Goal: Task Accomplishment & Management: Manage account settings

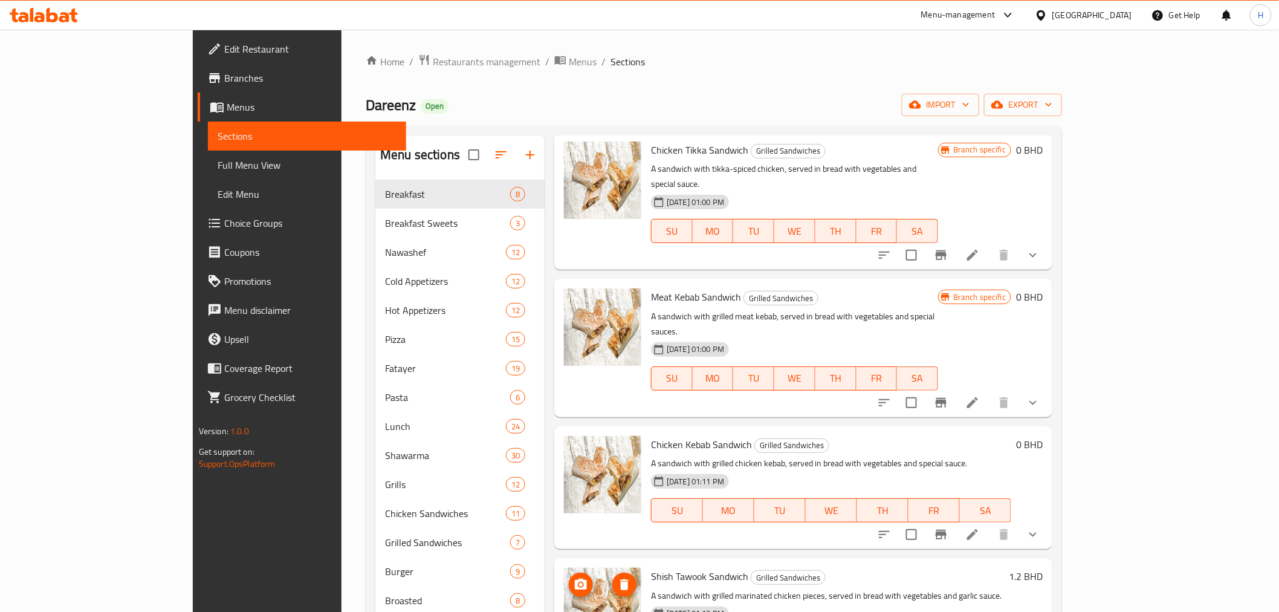
scroll to position [3695, 0]
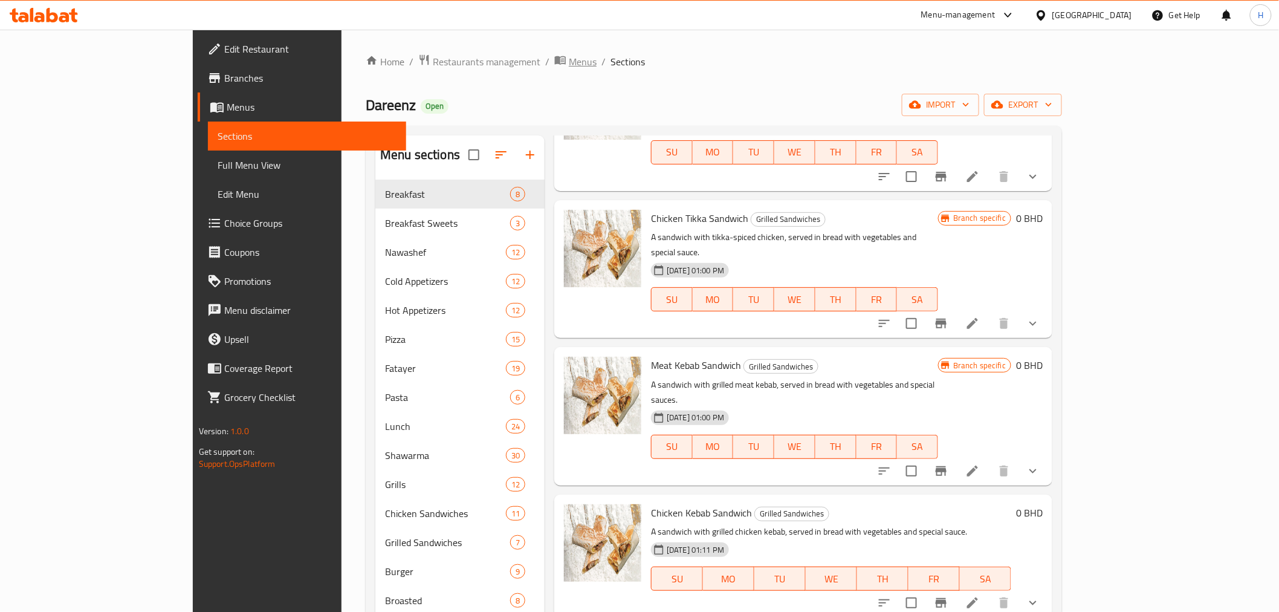
click at [569, 65] on span "Menus" at bounding box center [583, 61] width 28 height 15
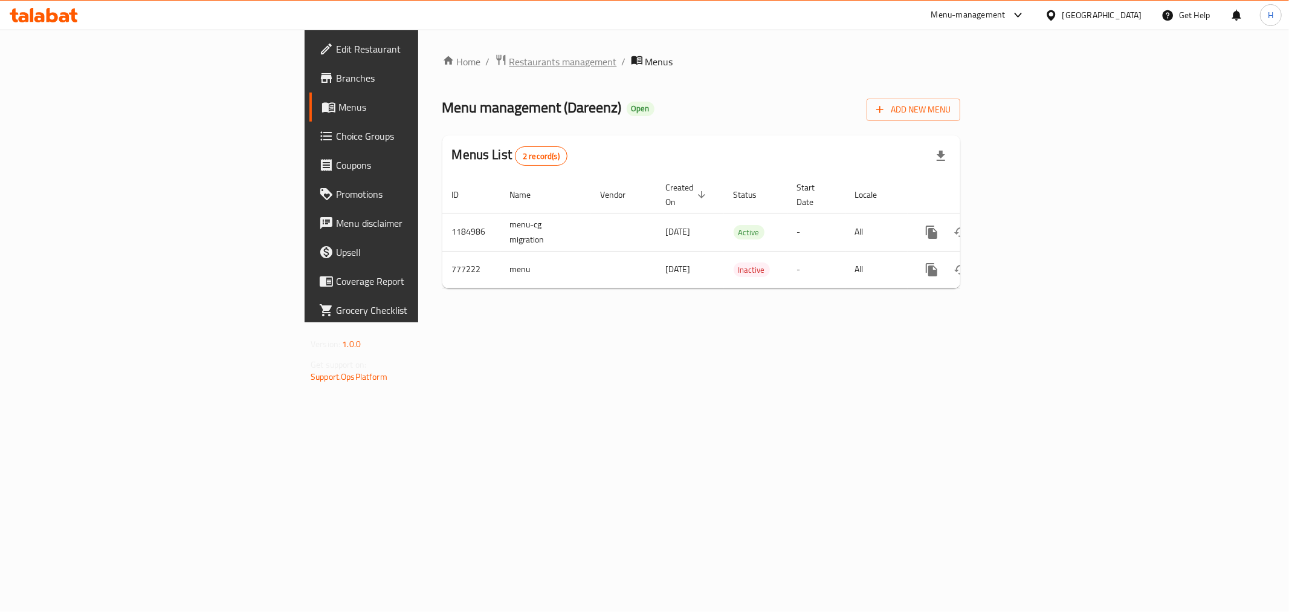
click at [510, 65] on span "Restaurants management" at bounding box center [564, 61] width 108 height 15
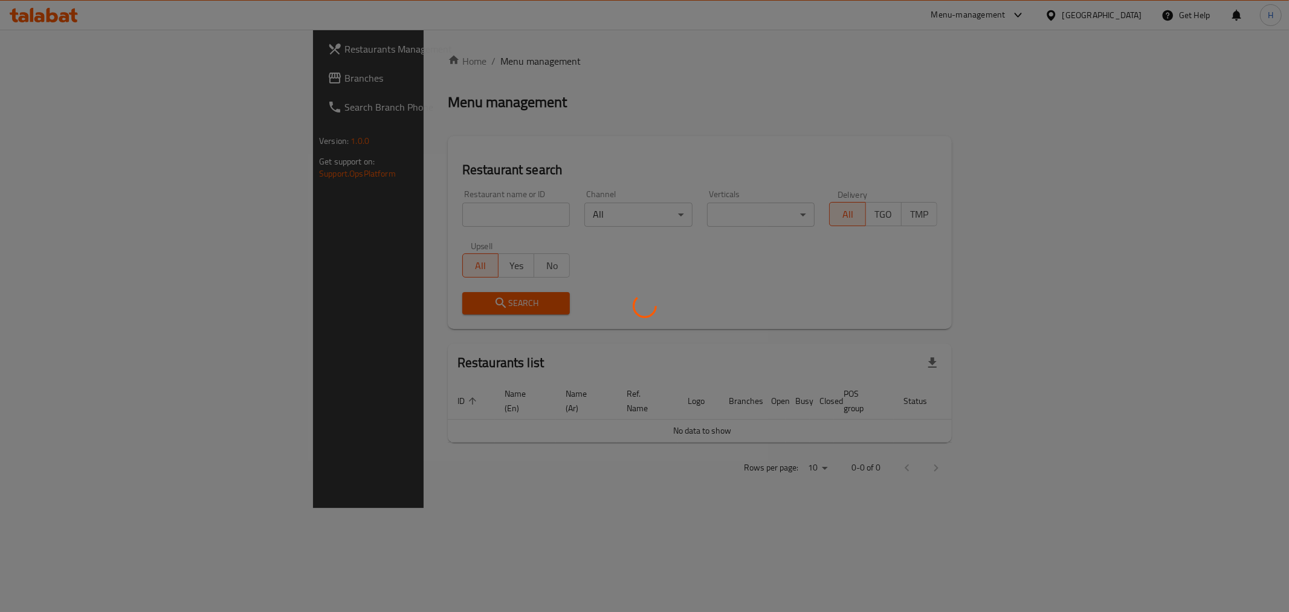
click at [361, 210] on div at bounding box center [644, 306] width 1289 height 612
click at [382, 216] on div at bounding box center [644, 306] width 1289 height 612
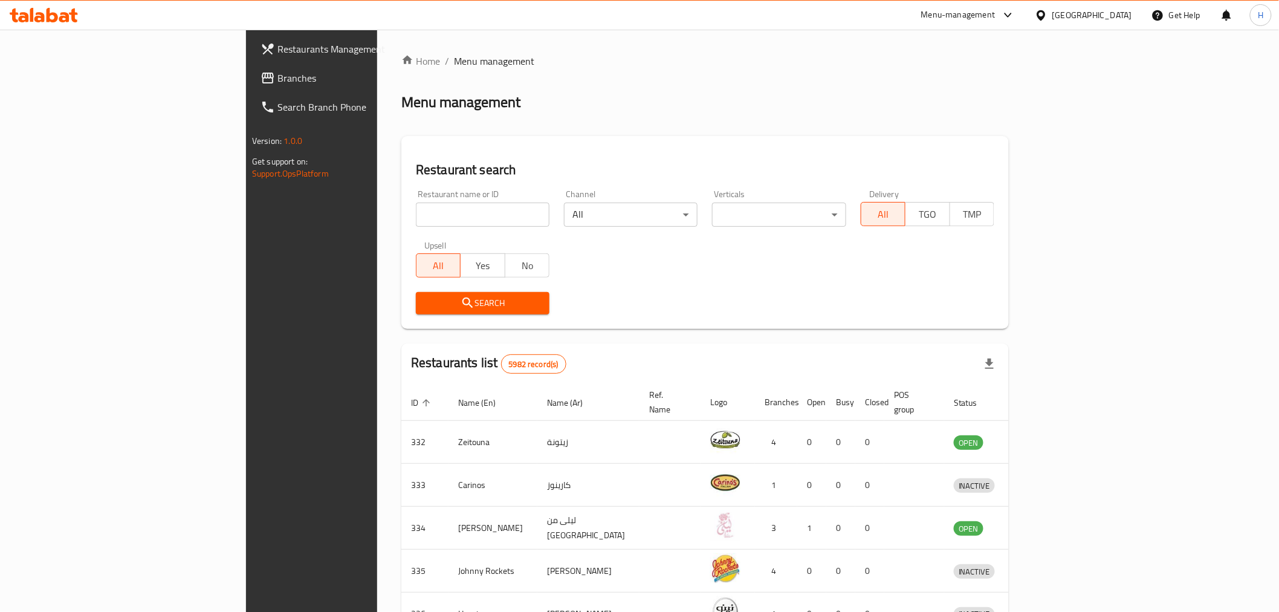
click at [416, 215] on input "search" at bounding box center [483, 215] width 134 height 24
type input "fish express"
click button "Search" at bounding box center [483, 303] width 134 height 22
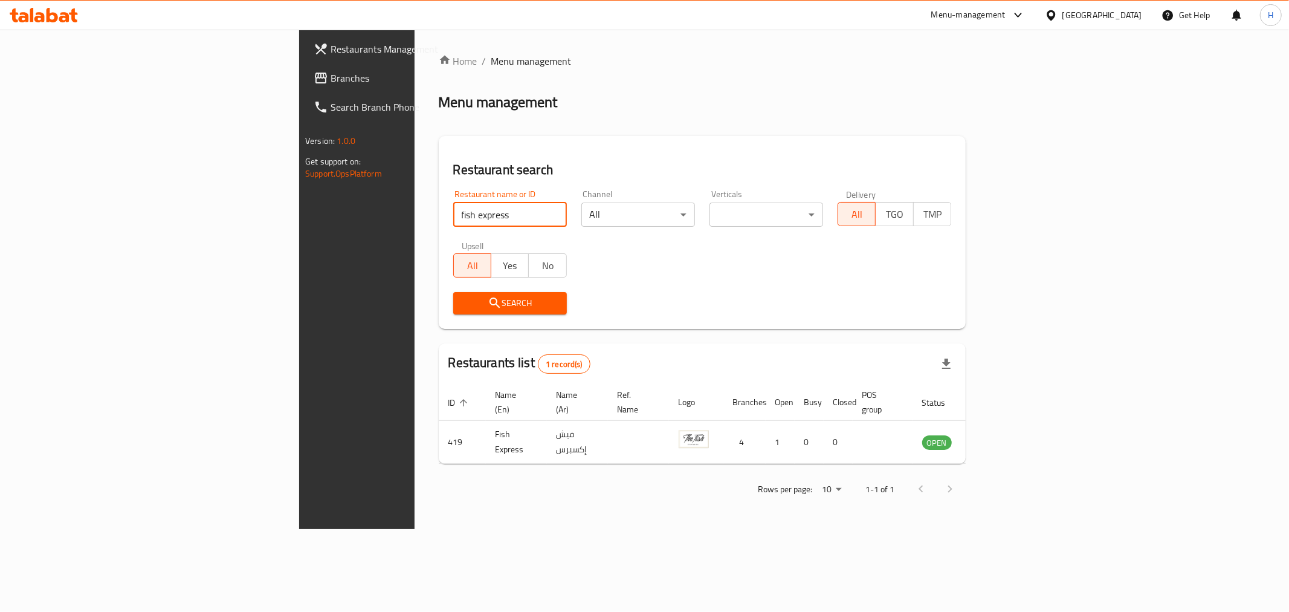
click button "Search" at bounding box center [510, 303] width 114 height 22
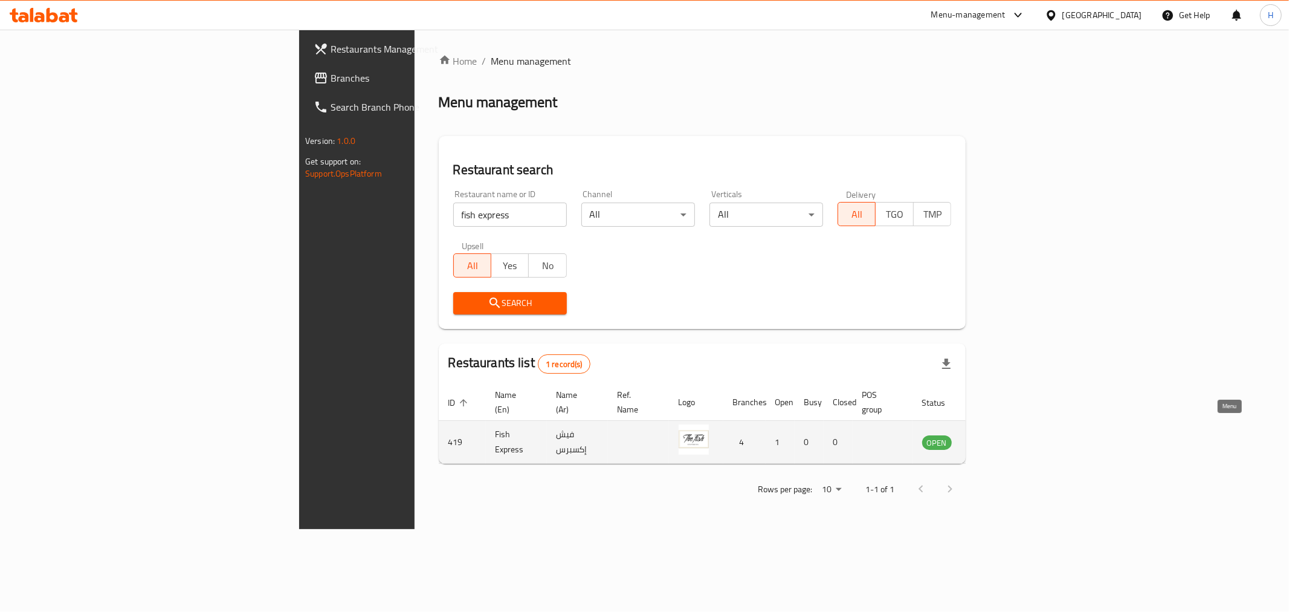
click at [1000, 435] on icon "enhanced table" at bounding box center [993, 442] width 15 height 15
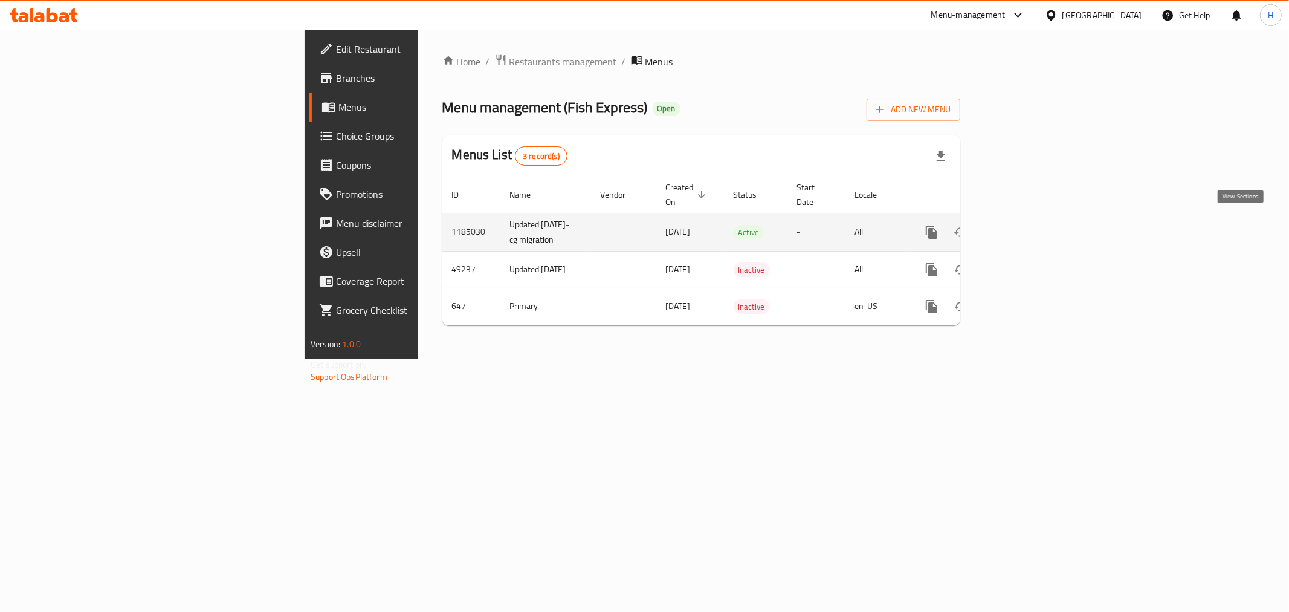
click at [1026, 228] on icon "enhanced table" at bounding box center [1019, 232] width 15 height 15
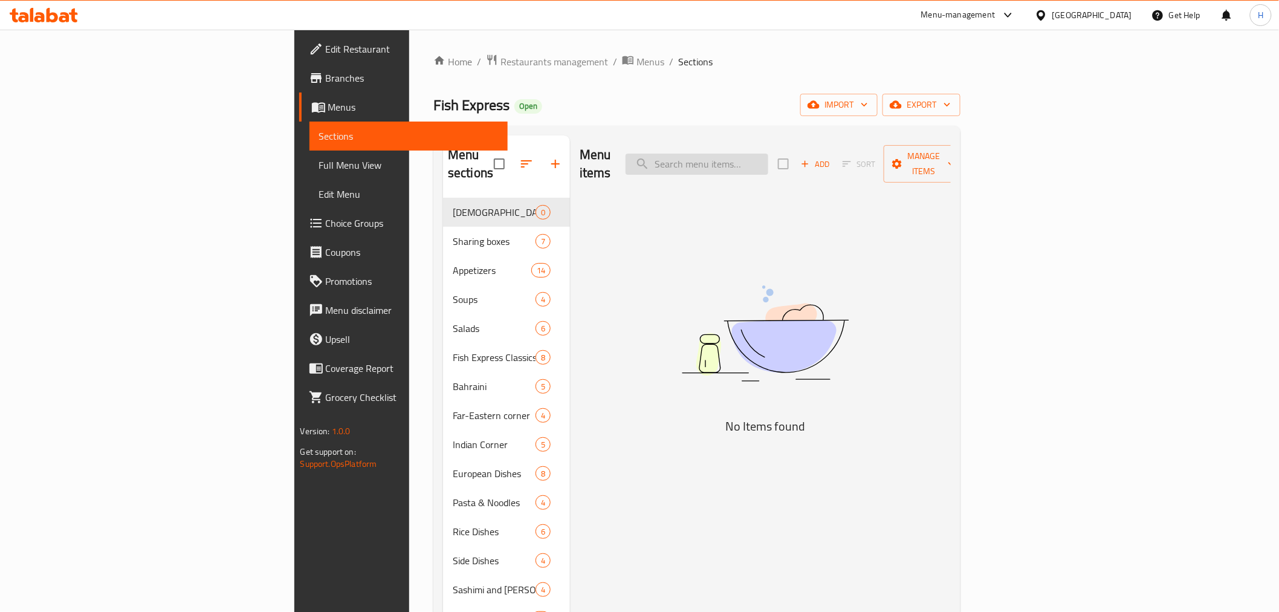
click at [768, 154] on input "search" at bounding box center [697, 164] width 143 height 21
paste input "Lobster Thermidor"
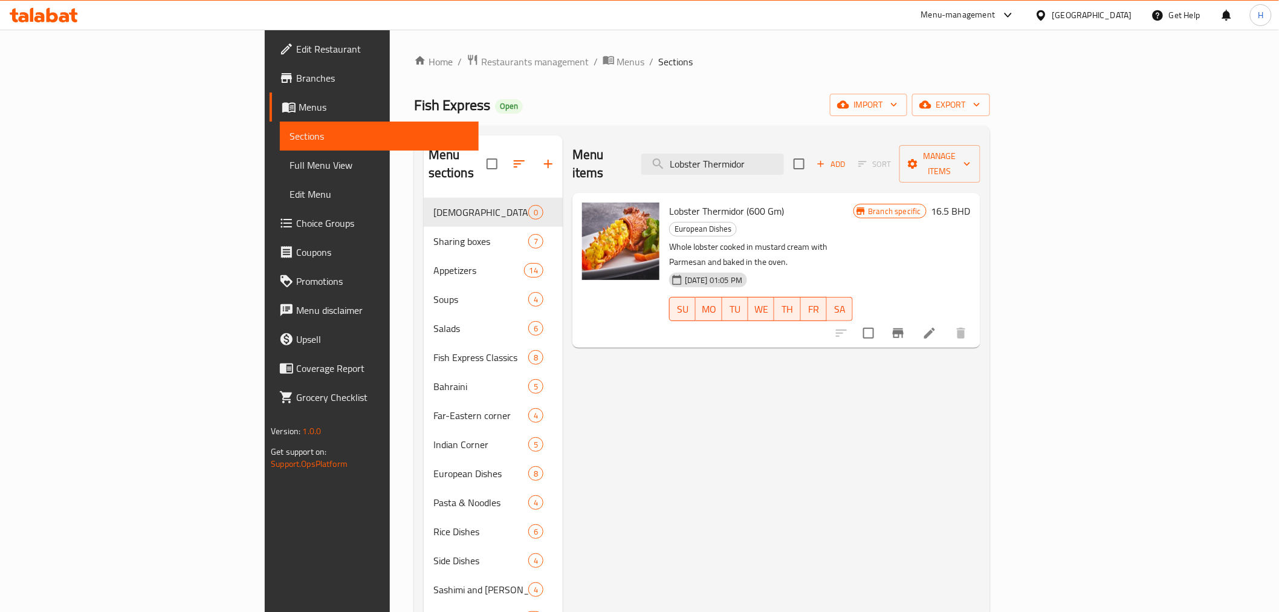
type input "Lobster Thermidor"
click at [906, 326] on icon "Branch-specific-item" at bounding box center [898, 333] width 15 height 15
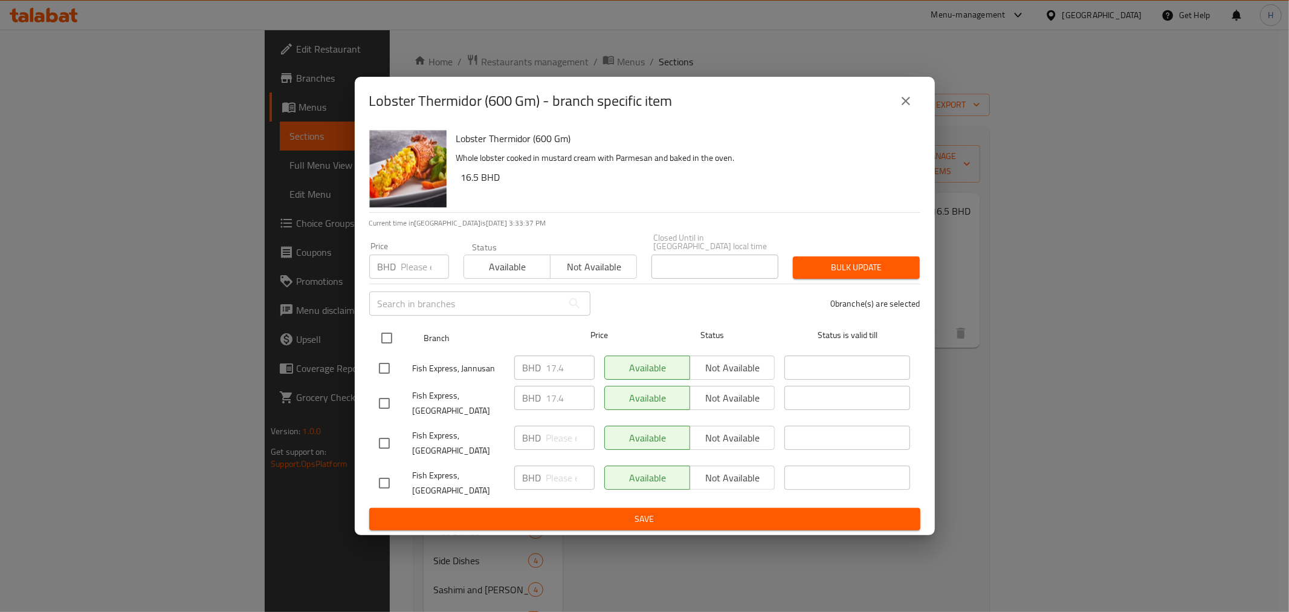
click at [381, 343] on input "checkbox" at bounding box center [386, 337] width 25 height 25
checkbox input "true"
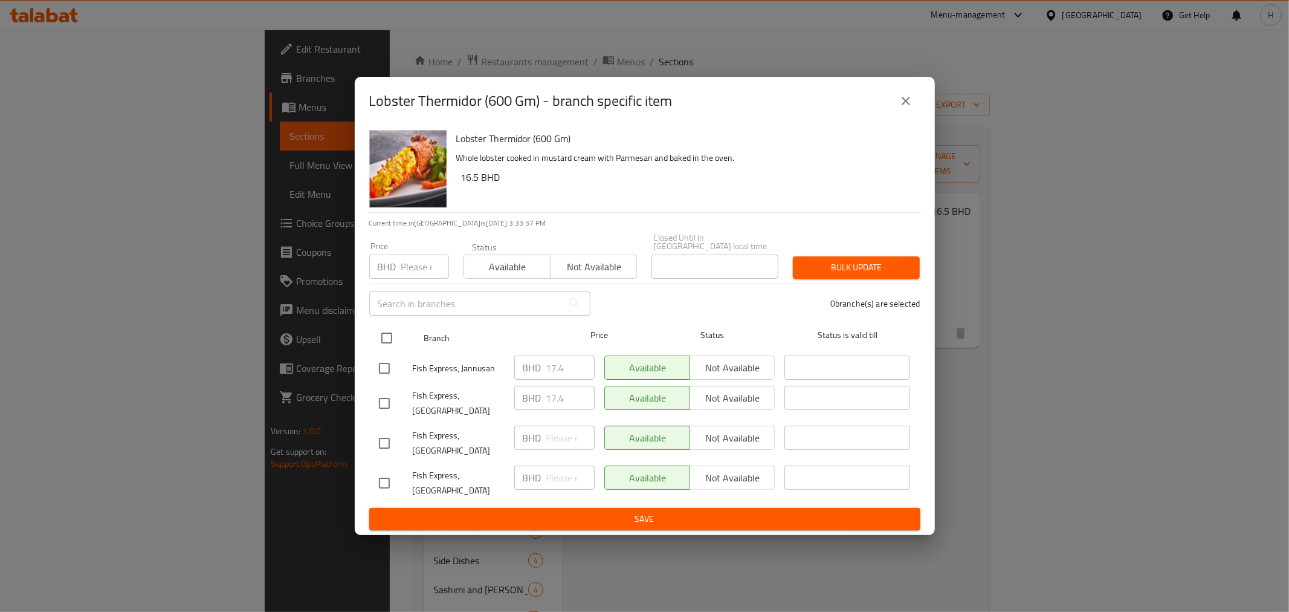
checkbox input "true"
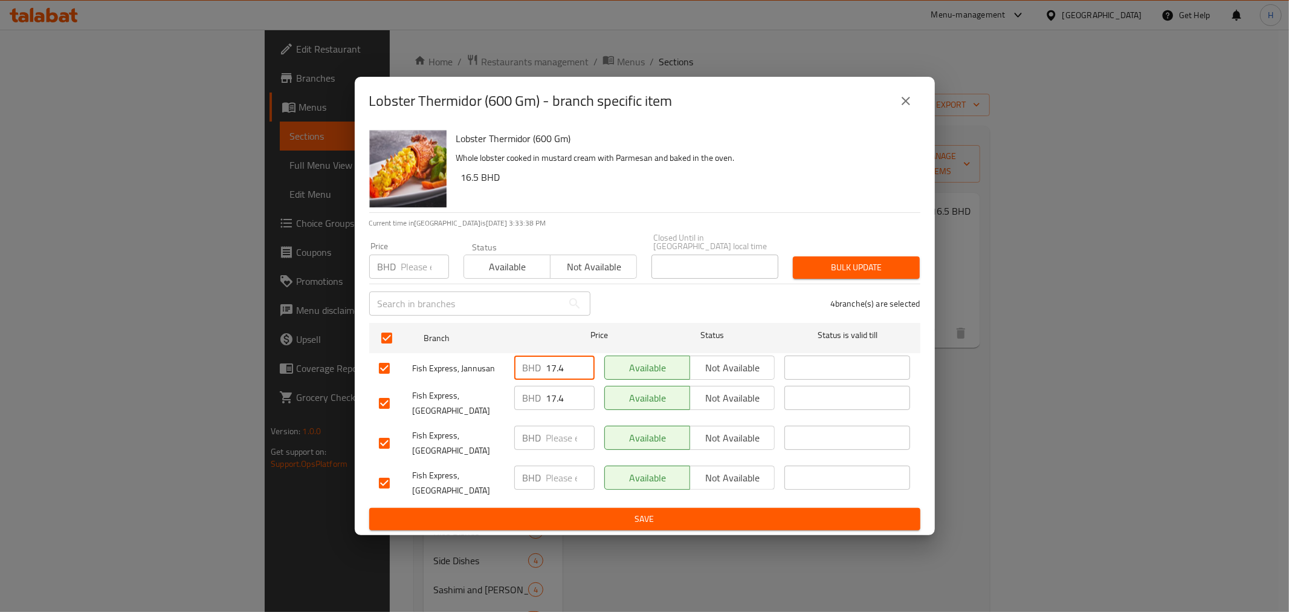
drag, startPoint x: 568, startPoint y: 375, endPoint x: 502, endPoint y: 361, distance: 67.5
click at [510, 365] on div "BHD 17.4 ​" at bounding box center [555, 368] width 90 height 35
drag, startPoint x: 564, startPoint y: 375, endPoint x: 528, endPoint y: 370, distance: 36.0
click at [528, 370] on div "BHD 18.6 ​" at bounding box center [554, 367] width 80 height 24
type input "18.6"
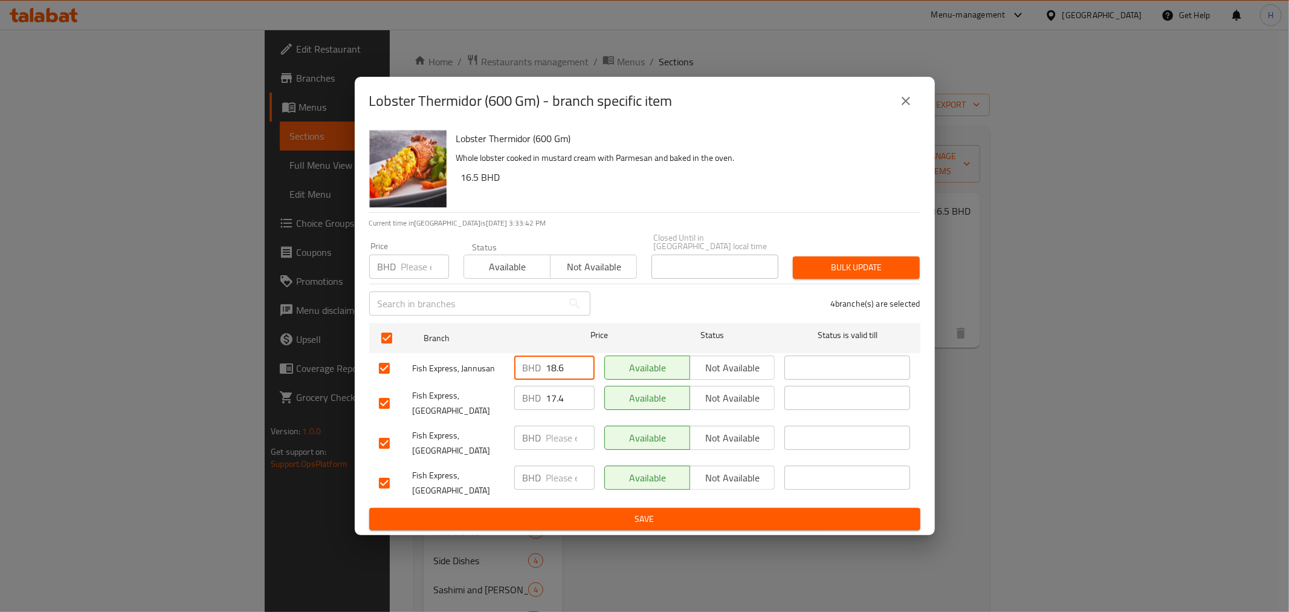
drag, startPoint x: 569, startPoint y: 401, endPoint x: 508, endPoint y: 392, distance: 61.2
click at [510, 392] on div "BHD 17.4 ​" at bounding box center [555, 403] width 90 height 45
paste input "8.6"
type input "18.6"
click at [551, 432] on input "number" at bounding box center [570, 438] width 48 height 24
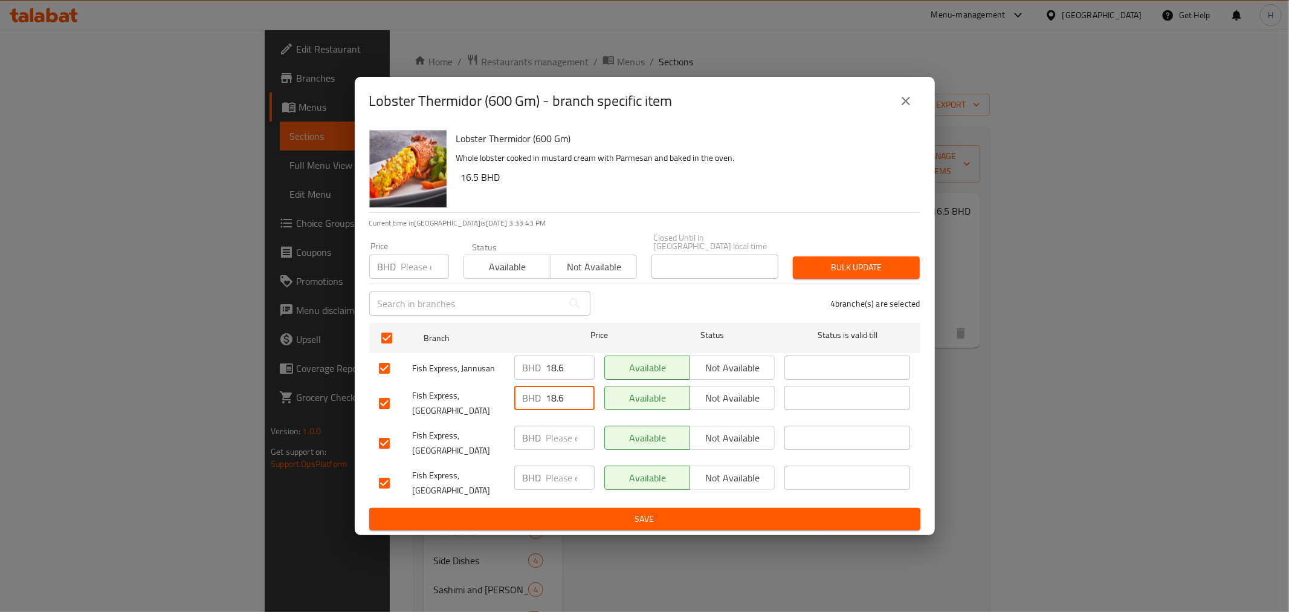
paste input "18.6"
type input "18.6"
click at [557, 467] on input "number" at bounding box center [570, 477] width 48 height 24
paste input "18.6"
type input "18.6"
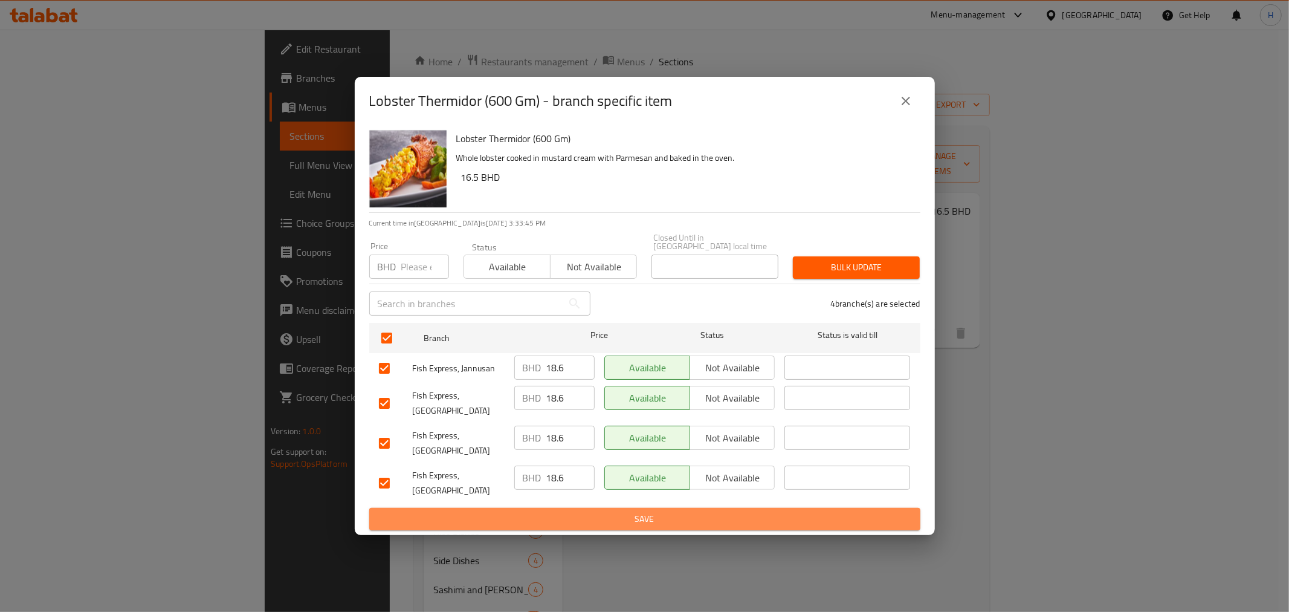
click at [550, 511] on span "Save" at bounding box center [645, 518] width 532 height 15
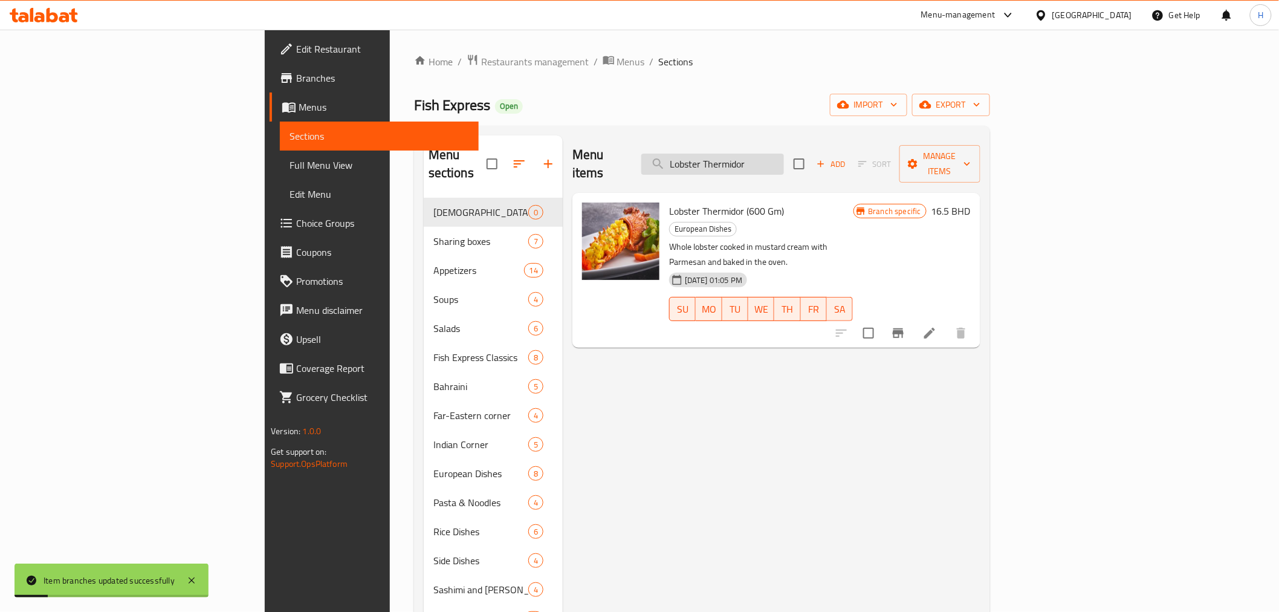
click at [779, 160] on input "Lobster Thermidor" at bounding box center [712, 164] width 143 height 21
paste input "Mix sizzle"
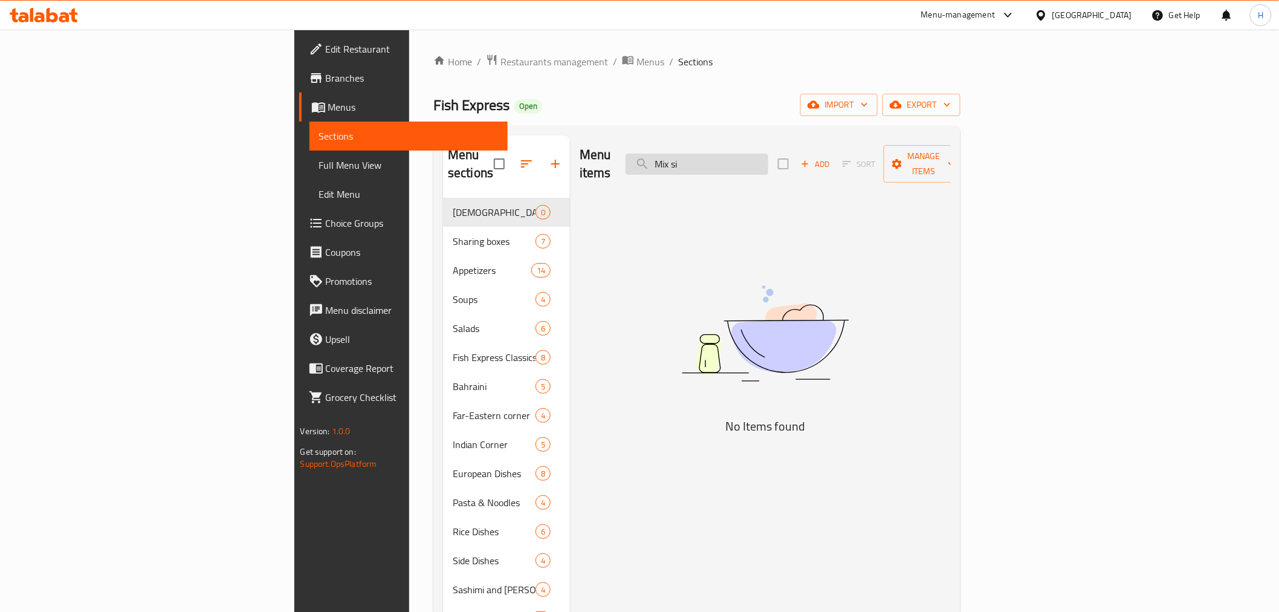
click at [768, 157] on input "Mix si" at bounding box center [697, 164] width 143 height 21
paste input "achboos Hammour"
drag, startPoint x: 800, startPoint y: 158, endPoint x: 1170, endPoint y: 195, distance: 371.8
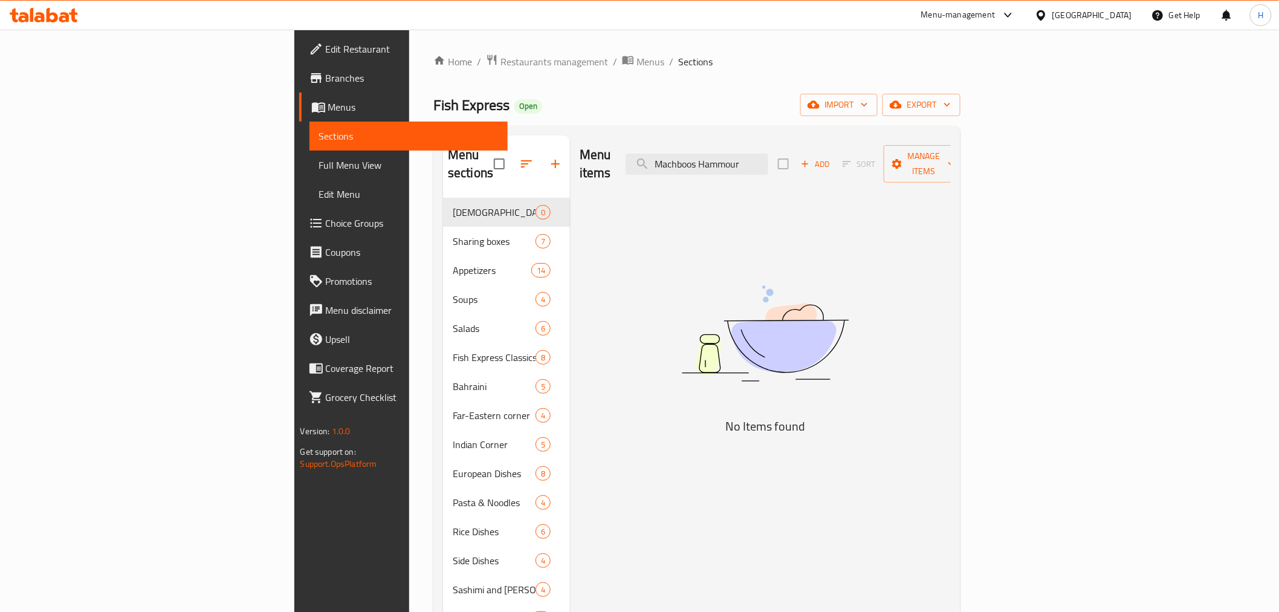
click at [951, 195] on div "Menu items Machboos Hammour Add Sort Manage items No Items found" at bounding box center [760, 444] width 381 height 618
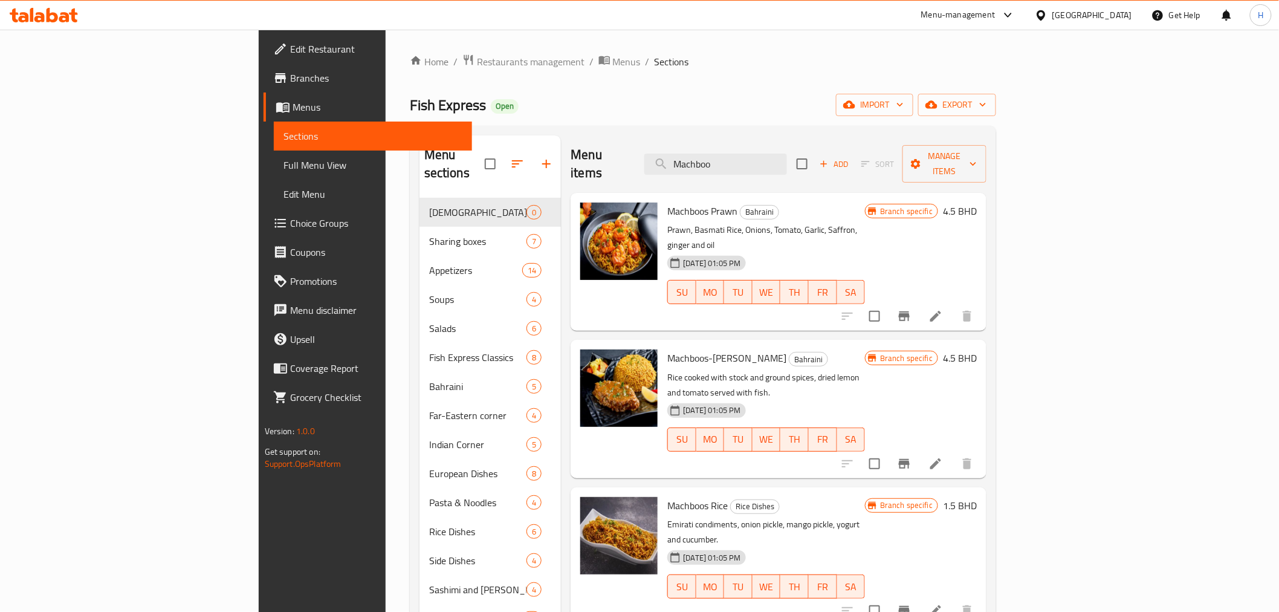
drag, startPoint x: 805, startPoint y: 154, endPoint x: 654, endPoint y: 154, distance: 151.1
click at [654, 154] on div "Menu items Machboo Add Sort Manage items" at bounding box center [779, 163] width 416 height 57
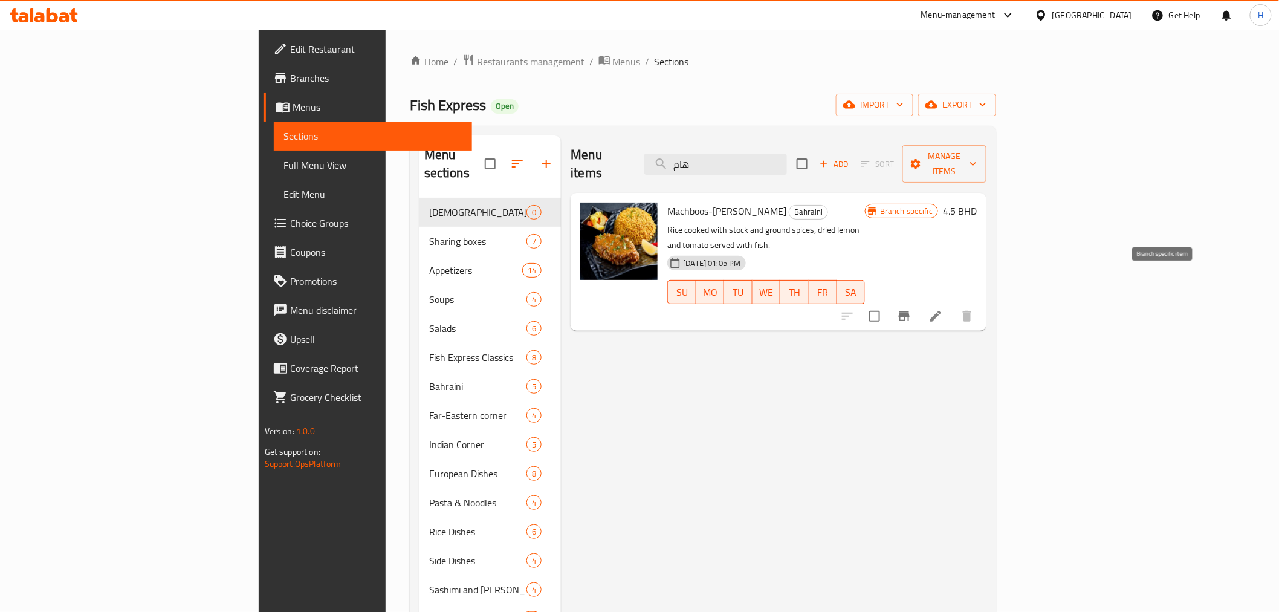
type input "هام"
click at [919, 302] on button "Branch-specific-item" at bounding box center [904, 316] width 29 height 29
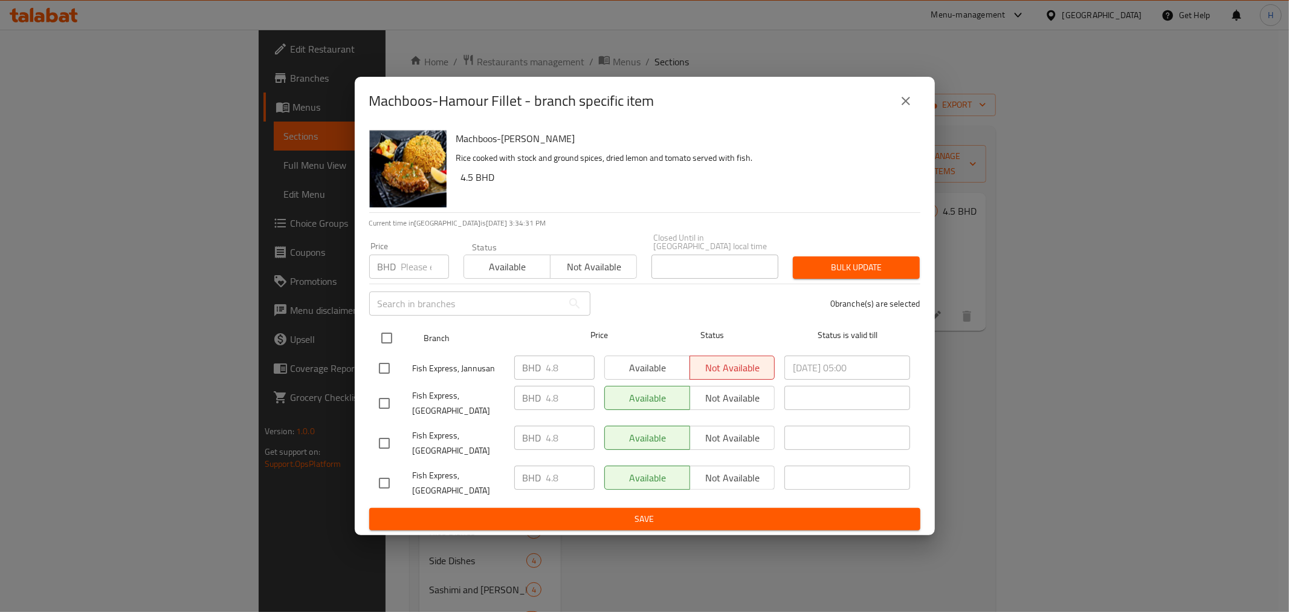
click at [391, 345] on input "checkbox" at bounding box center [386, 337] width 25 height 25
checkbox input "true"
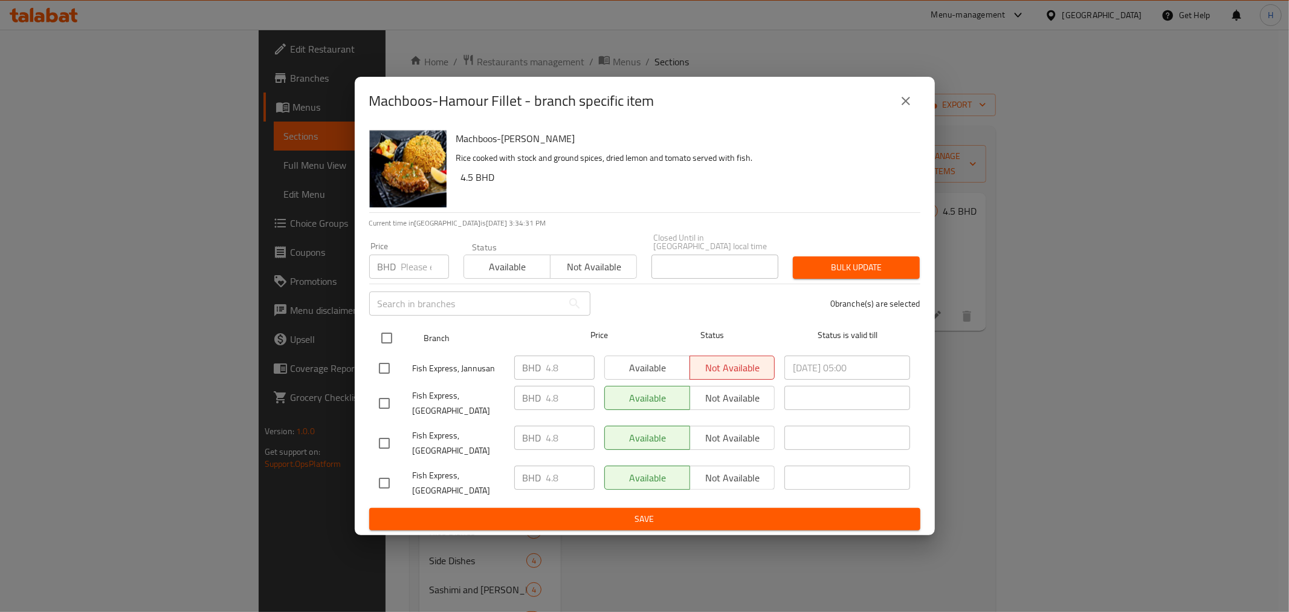
checkbox input "true"
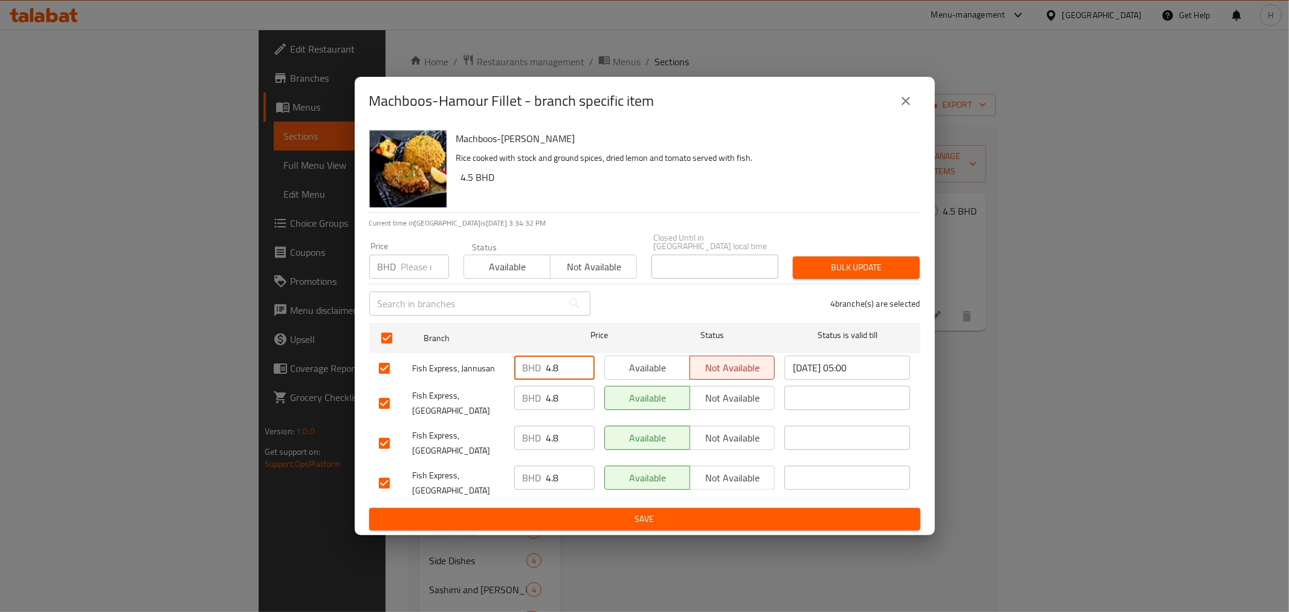
drag, startPoint x: 560, startPoint y: 378, endPoint x: 525, endPoint y: 372, distance: 36.3
click at [525, 372] on div "BHD 4.8 ​" at bounding box center [554, 367] width 80 height 24
type input "6.9"
drag, startPoint x: 560, startPoint y: 373, endPoint x: 481, endPoint y: 357, distance: 80.3
click at [481, 357] on div "Fish Express, Jannusan BHD 6.9 ​ Available Not available [DATE] 05:00 ​" at bounding box center [645, 368] width 542 height 35
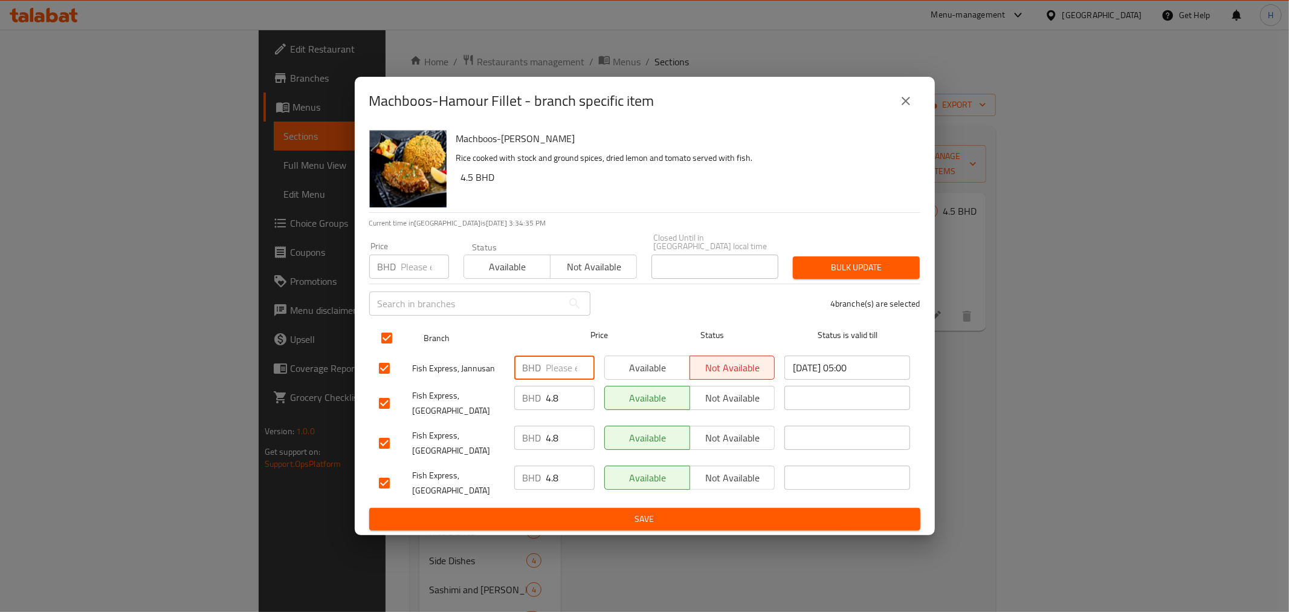
paste input "6.9"
type input "6.9"
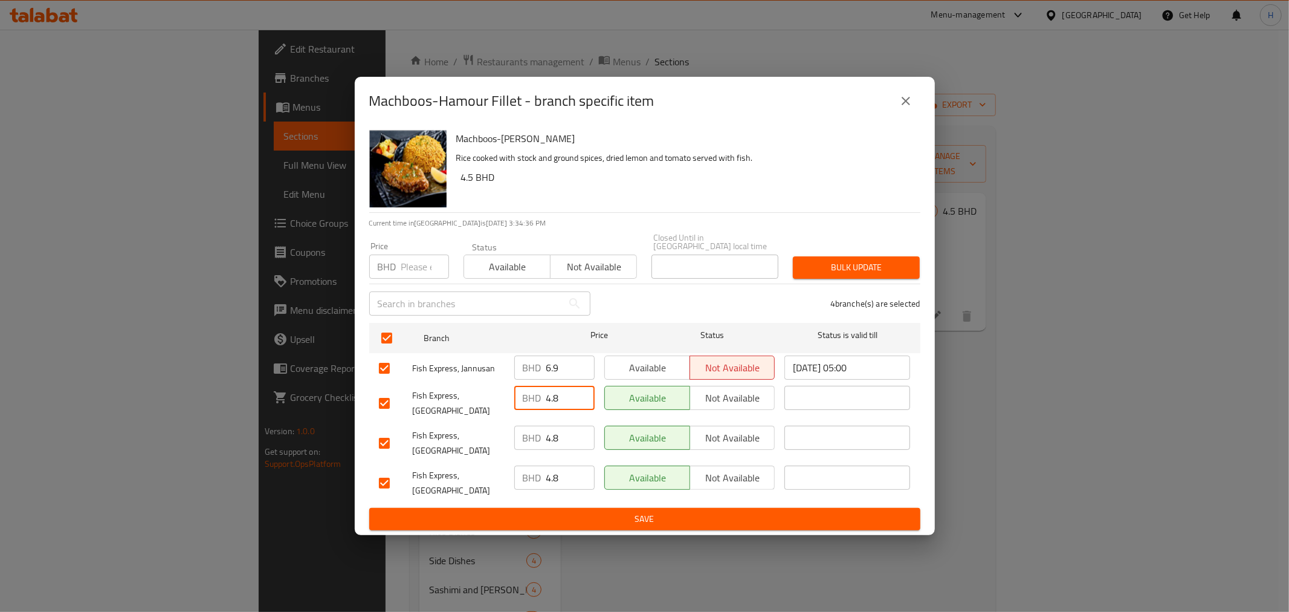
drag, startPoint x: 560, startPoint y: 403, endPoint x: 516, endPoint y: 401, distance: 44.2
click at [516, 401] on div "BHD 4.8 ​" at bounding box center [554, 398] width 80 height 24
paste input "6.9"
type input "6.9"
drag, startPoint x: 579, startPoint y: 427, endPoint x: 572, endPoint y: 427, distance: 6.6
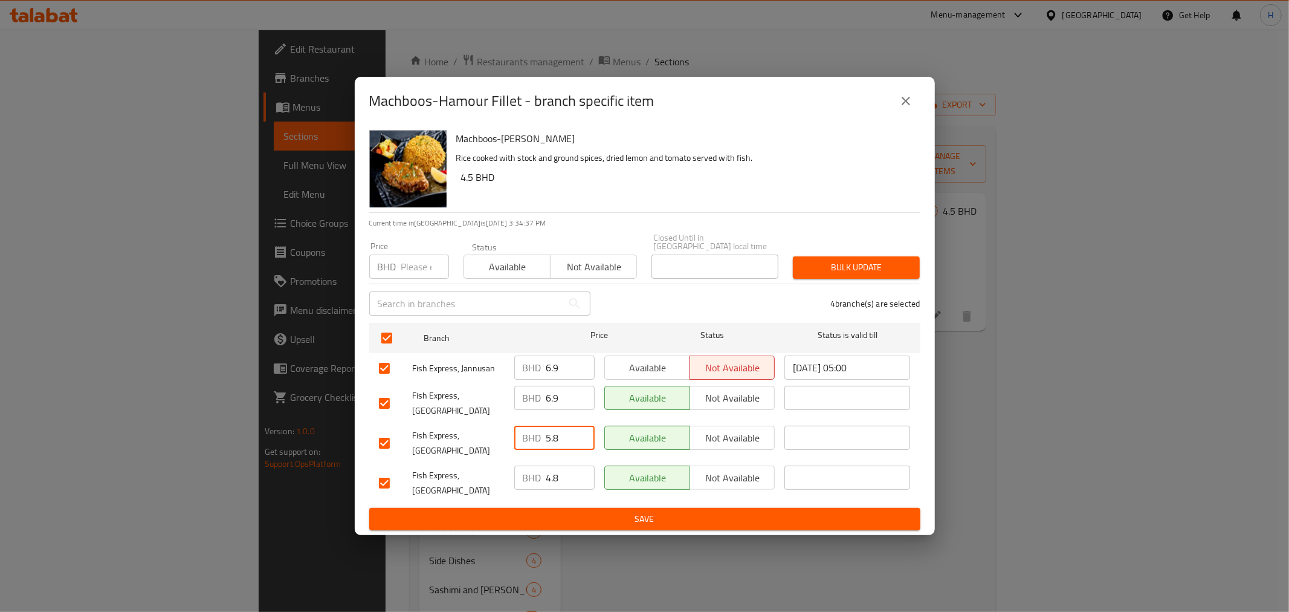
click at [577, 427] on input "5.8" at bounding box center [570, 438] width 48 height 24
drag, startPoint x: 566, startPoint y: 432, endPoint x: 498, endPoint y: 427, distance: 67.9
click at [498, 427] on div "Fish Express, Eastern Riffa BHD 5.8 ​ Available Not available ​" at bounding box center [645, 443] width 542 height 45
paste input "6.9"
type input "6.9"
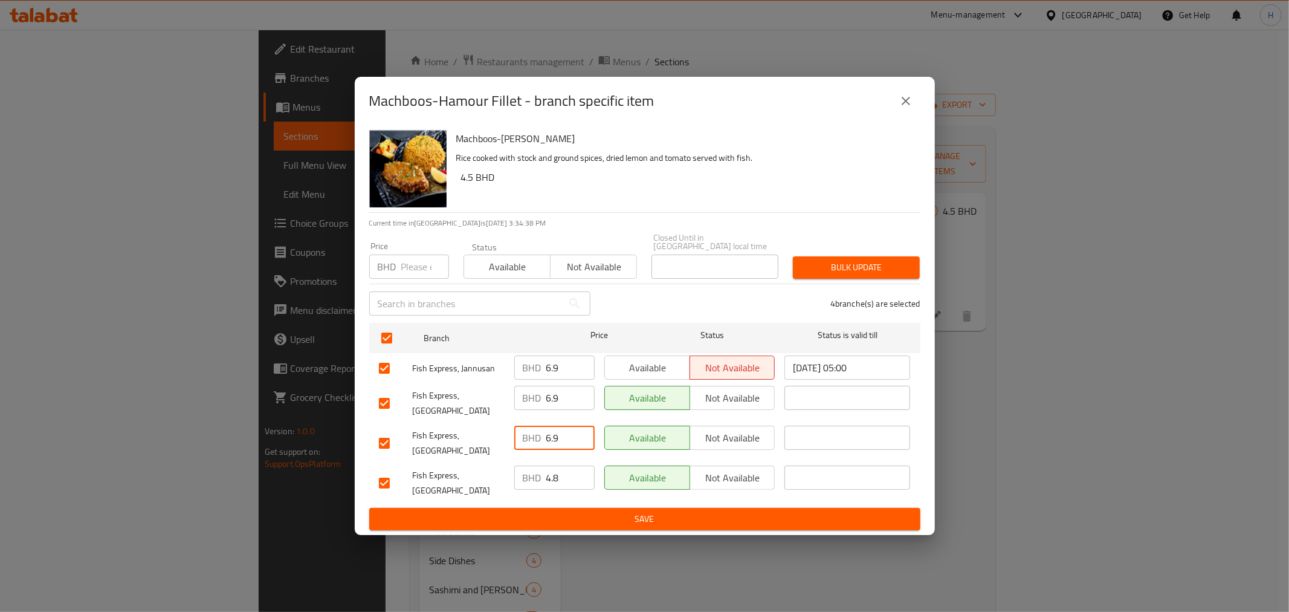
drag, startPoint x: 559, startPoint y: 473, endPoint x: 505, endPoint y: 475, distance: 53.9
click at [505, 475] on div "Fish Express, Qudaibiya BHD 4.8 ​ Available Not available ​" at bounding box center [645, 483] width 542 height 45
paste input "6.9"
type input "6.9"
click at [535, 511] on span "Save" at bounding box center [645, 518] width 532 height 15
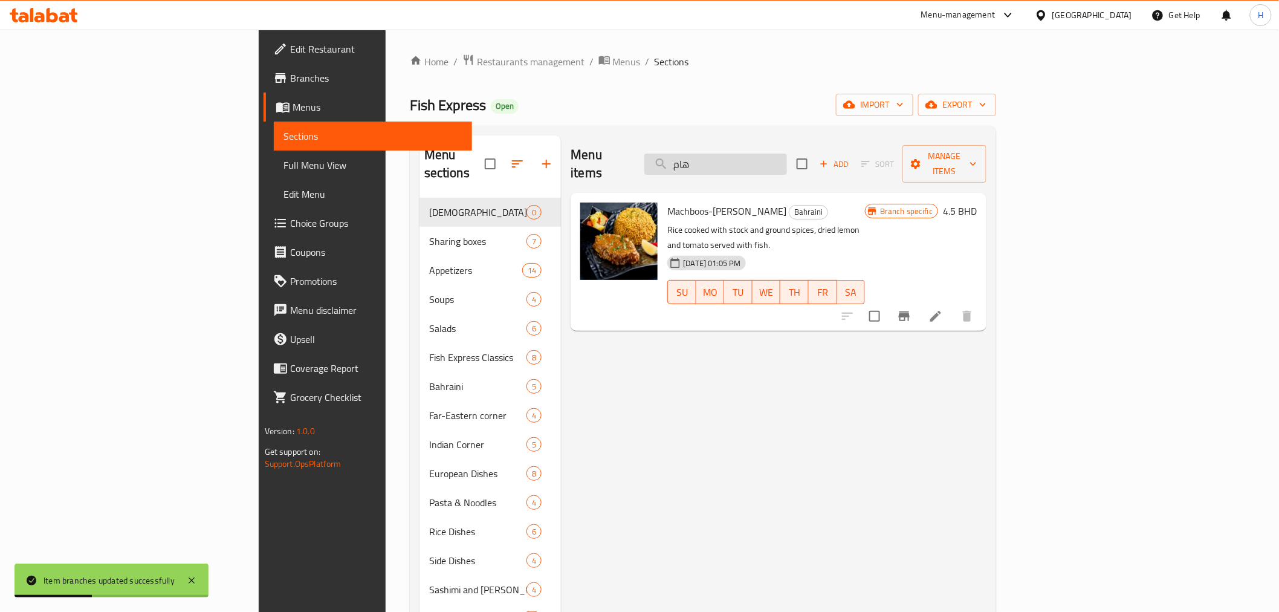
click at [787, 157] on input "هام" at bounding box center [715, 164] width 143 height 21
paste input "sizzler"
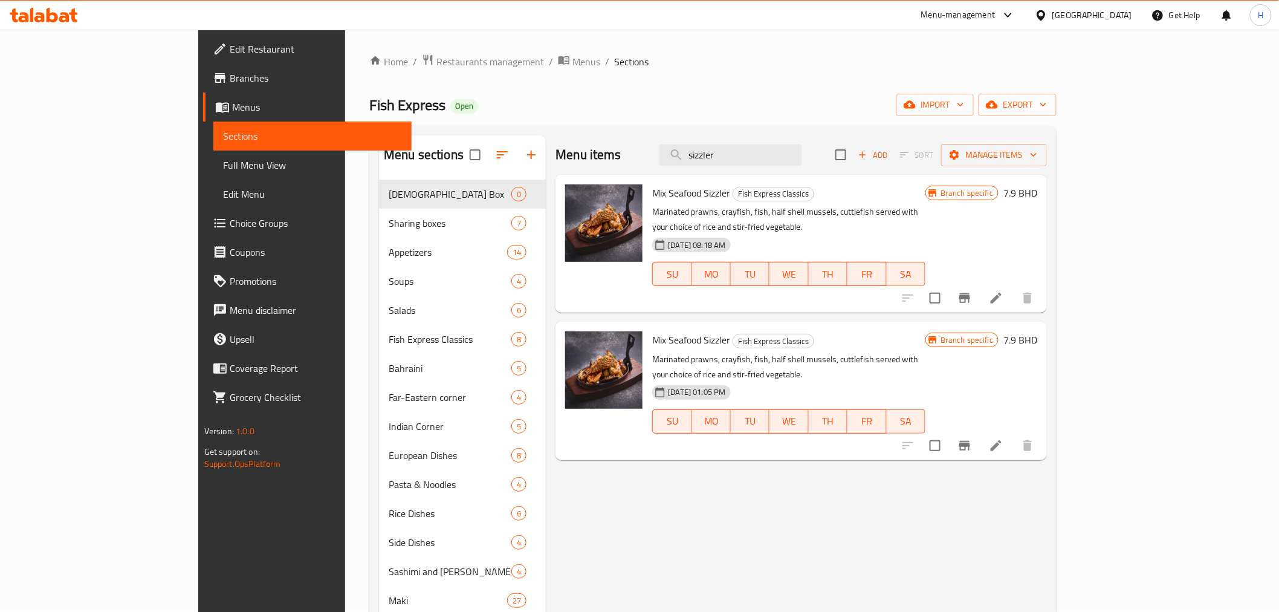
type input "sizzler"
click at [972, 291] on icon "Branch-specific-item" at bounding box center [965, 298] width 15 height 15
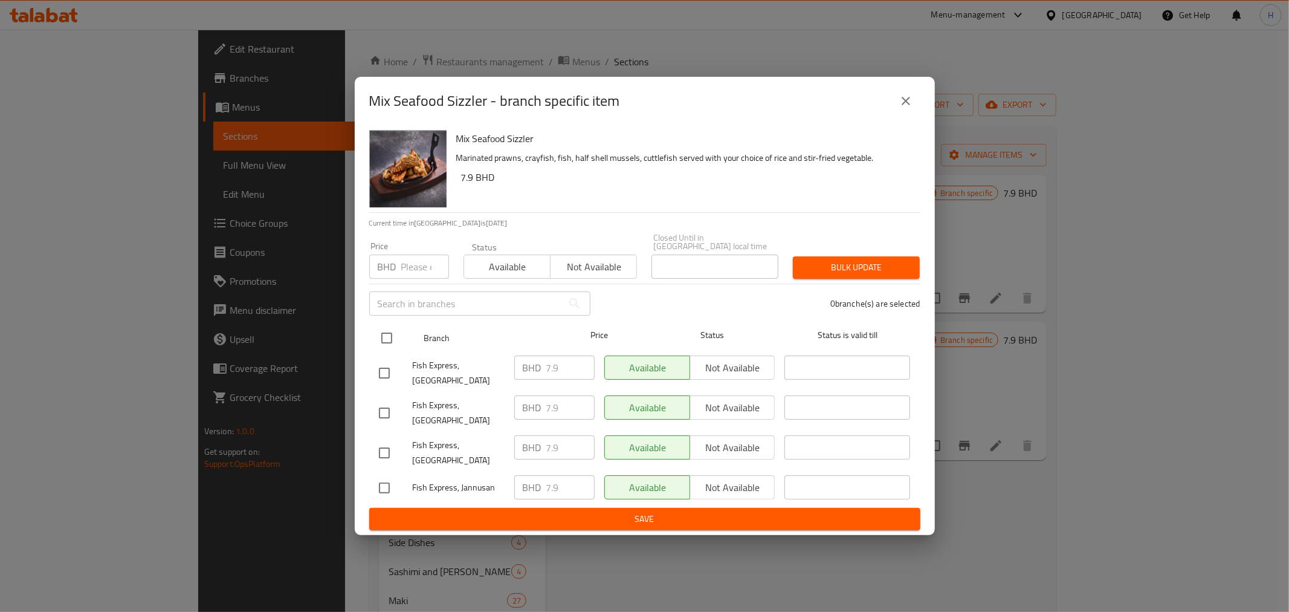
click at [384, 339] on input "checkbox" at bounding box center [386, 337] width 25 height 25
checkbox input "true"
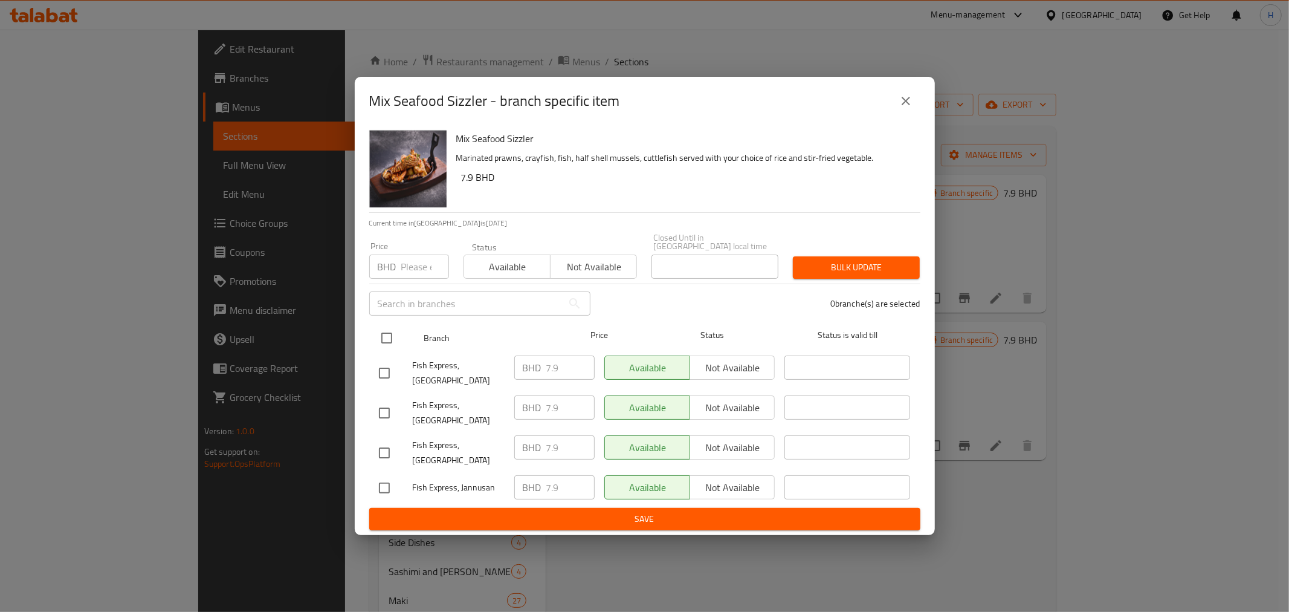
checkbox input "true"
drag, startPoint x: 565, startPoint y: 371, endPoint x: 502, endPoint y: 361, distance: 63.7
click at [502, 361] on div "Fish Express, Eastern Riffa BHD 7.9 ​ Available Not available ​" at bounding box center [645, 373] width 542 height 45
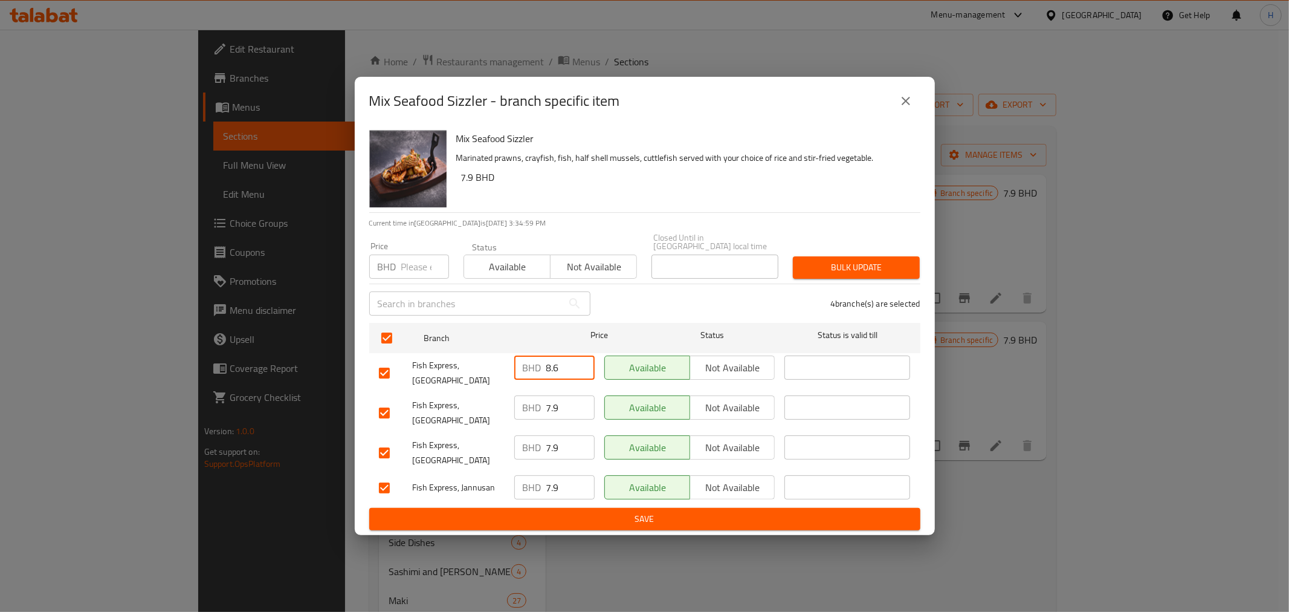
drag, startPoint x: 568, startPoint y: 376, endPoint x: 482, endPoint y: 365, distance: 87.1
click at [482, 365] on div "Fish Express, Eastern Riffa BHD 8.6 ​ Available Not available ​" at bounding box center [645, 373] width 542 height 45
type input "8.6"
drag, startPoint x: 559, startPoint y: 408, endPoint x: 527, endPoint y: 410, distance: 32.7
click at [527, 410] on div "BHD 7.9 ​" at bounding box center [554, 407] width 80 height 24
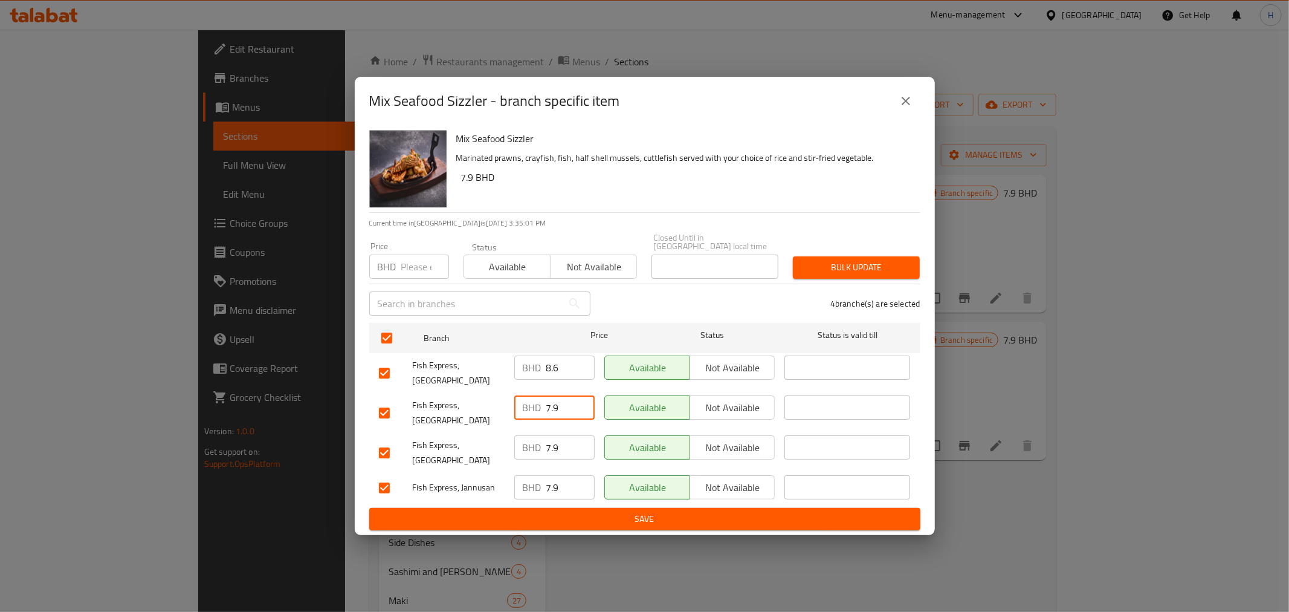
paste input "8.6"
type input "8.6"
drag, startPoint x: 540, startPoint y: 443, endPoint x: 522, endPoint y: 455, distance: 21.5
click at [512, 449] on div "BHD 7.9 ​" at bounding box center [555, 452] width 90 height 45
paste input "8.6"
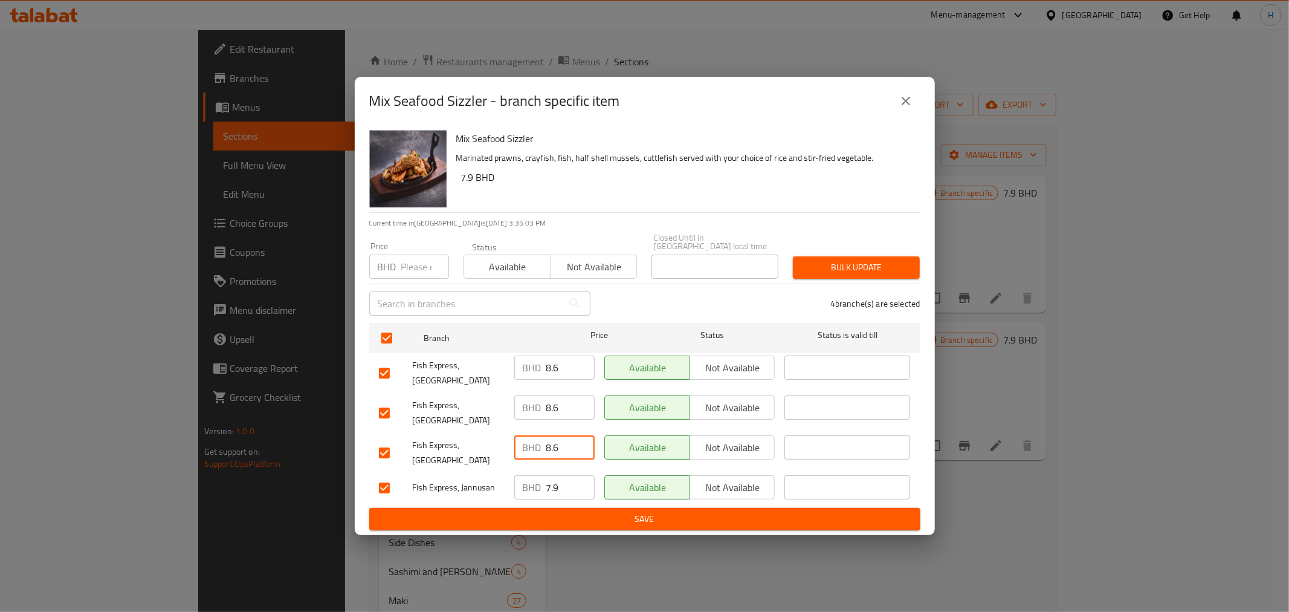
type input "8.6"
drag, startPoint x: 559, startPoint y: 464, endPoint x: 523, endPoint y: 472, distance: 37.2
click at [523, 475] on div "BHD 7.9 ​" at bounding box center [554, 487] width 80 height 24
paste input "8.6"
type input "8.6"
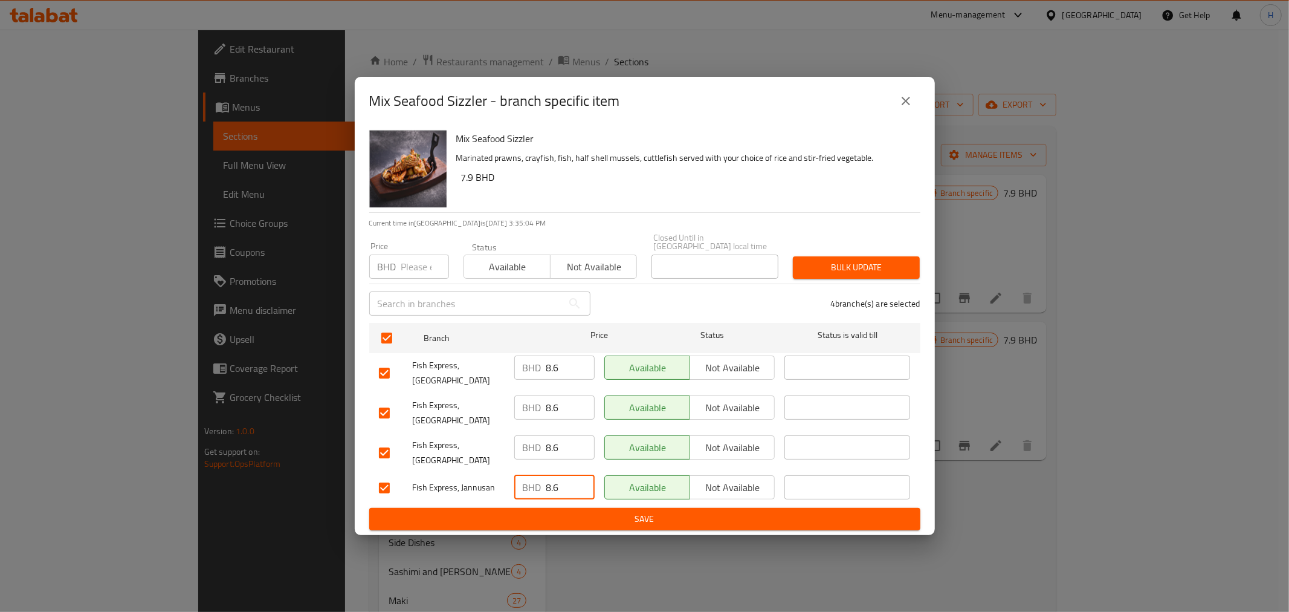
click at [570, 511] on span "Save" at bounding box center [645, 518] width 532 height 15
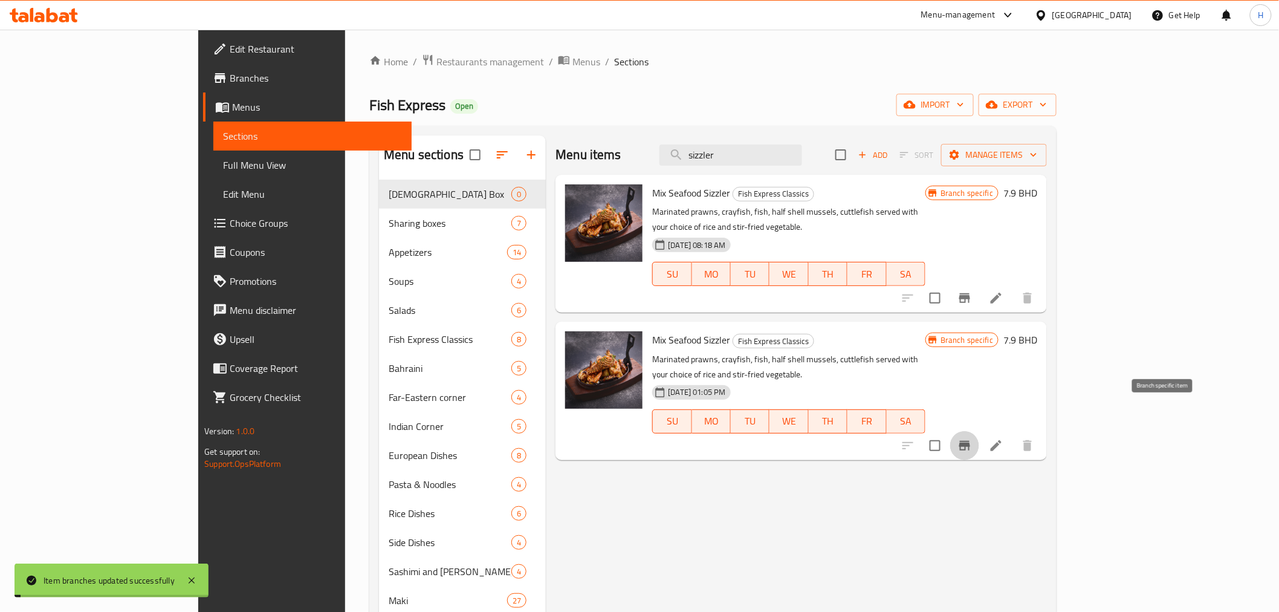
click at [970, 441] on icon "Branch-specific-item" at bounding box center [964, 446] width 11 height 10
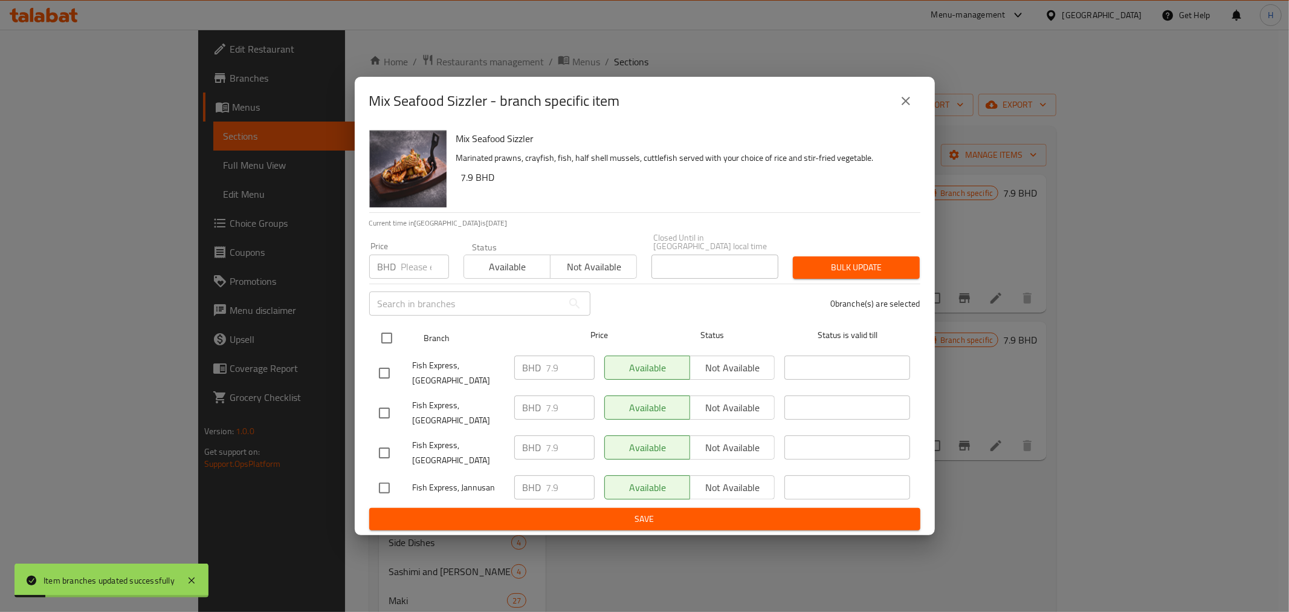
click at [395, 337] on input "checkbox" at bounding box center [386, 337] width 25 height 25
checkbox input "true"
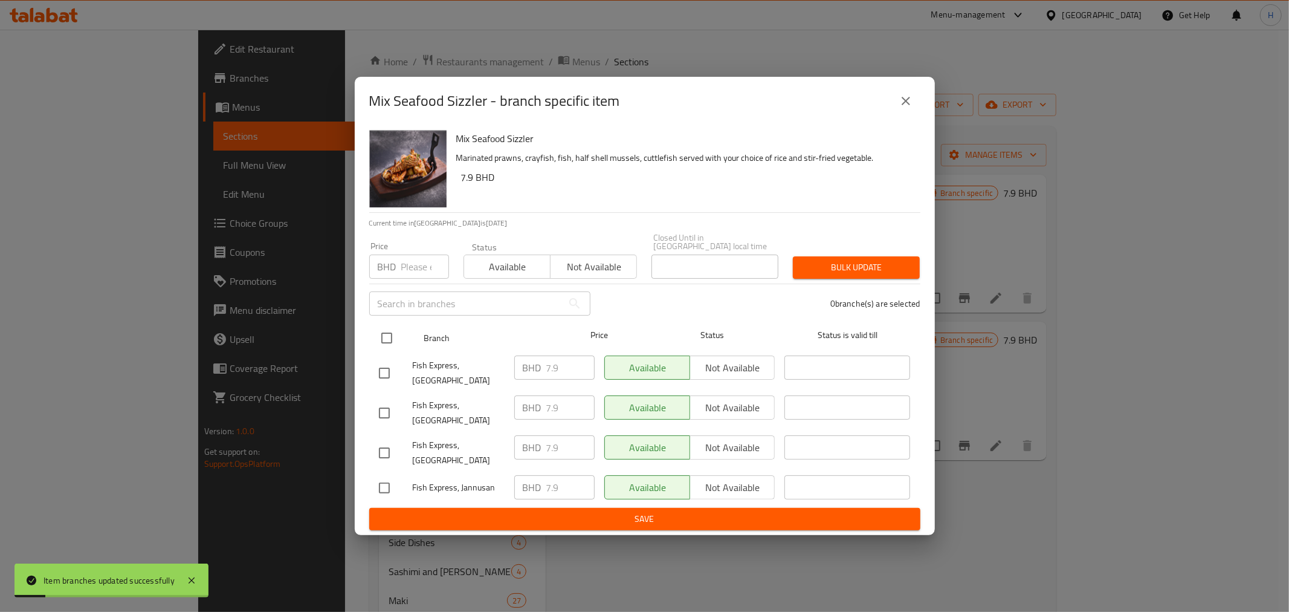
checkbox input "true"
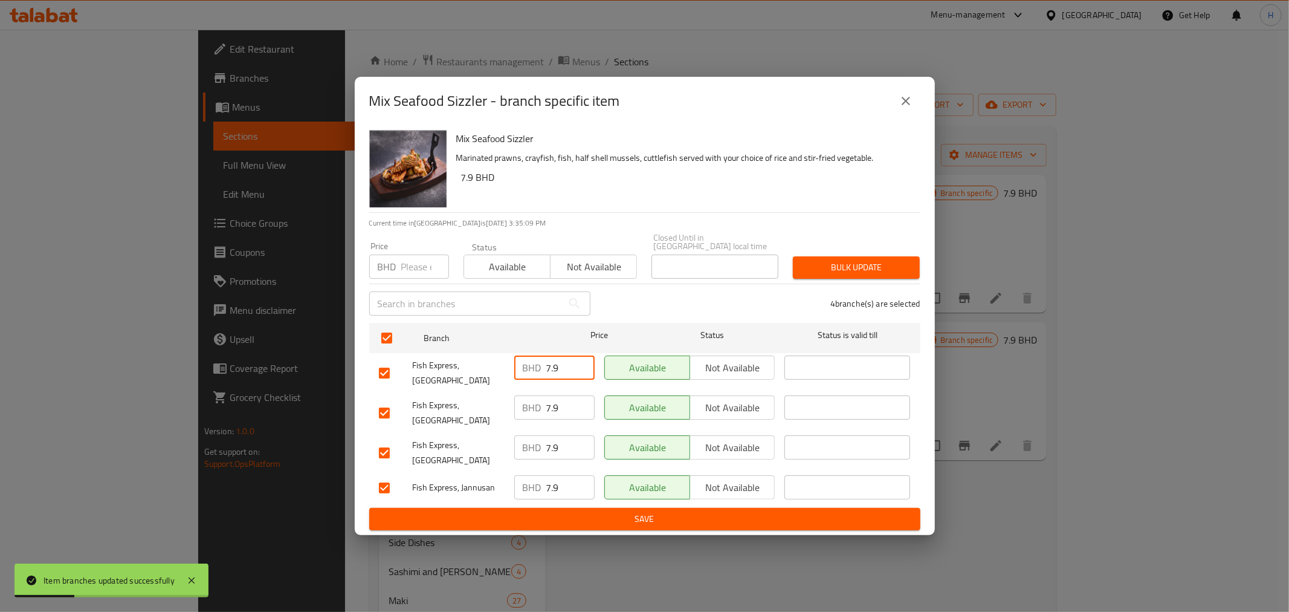
drag, startPoint x: 564, startPoint y: 377, endPoint x: 496, endPoint y: 370, distance: 68.0
click at [496, 370] on div "Fish Express, Eastern Riffa BHD 7.9 ​ Available Not available ​" at bounding box center [645, 373] width 542 height 45
paste input "8.6"
type input "8.6"
drag, startPoint x: 563, startPoint y: 410, endPoint x: 494, endPoint y: 414, distance: 69.0
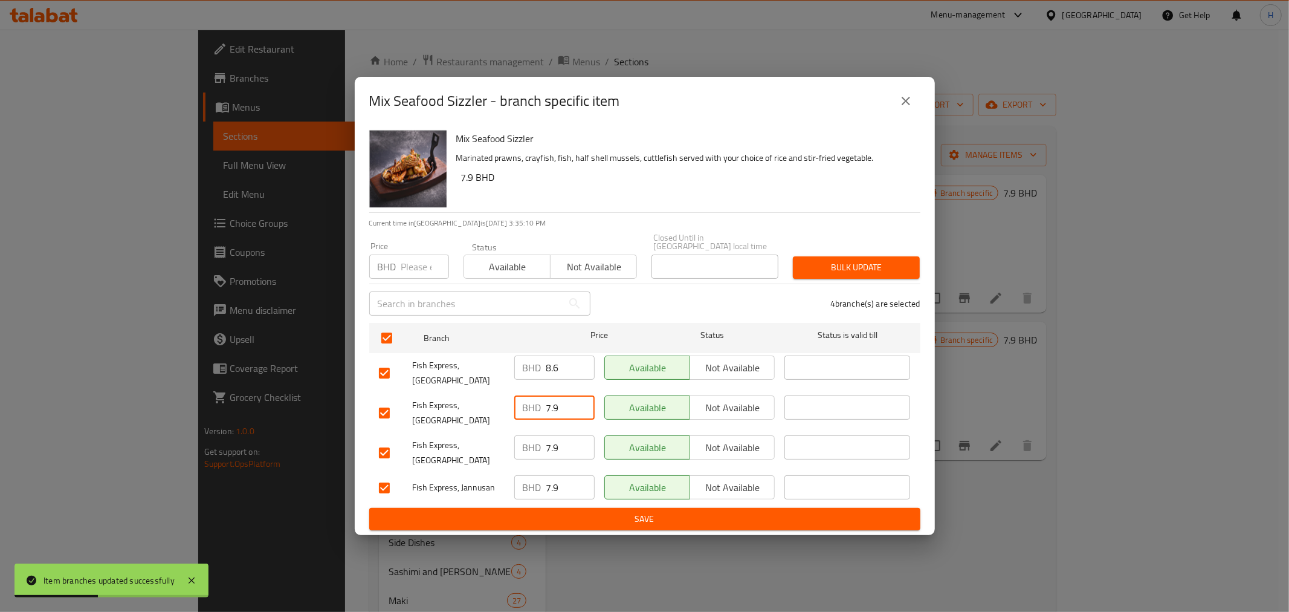
click at [494, 414] on div "Fish Express, Qudaibiya BHD 7.9 ​ Available Not available ​" at bounding box center [645, 413] width 542 height 45
paste input "8.6"
type input "8.6"
click at [496, 446] on div "Fish Express, Budaiya BHD 7.9 ​ Available Not available ​" at bounding box center [645, 452] width 542 height 45
paste input "8.6"
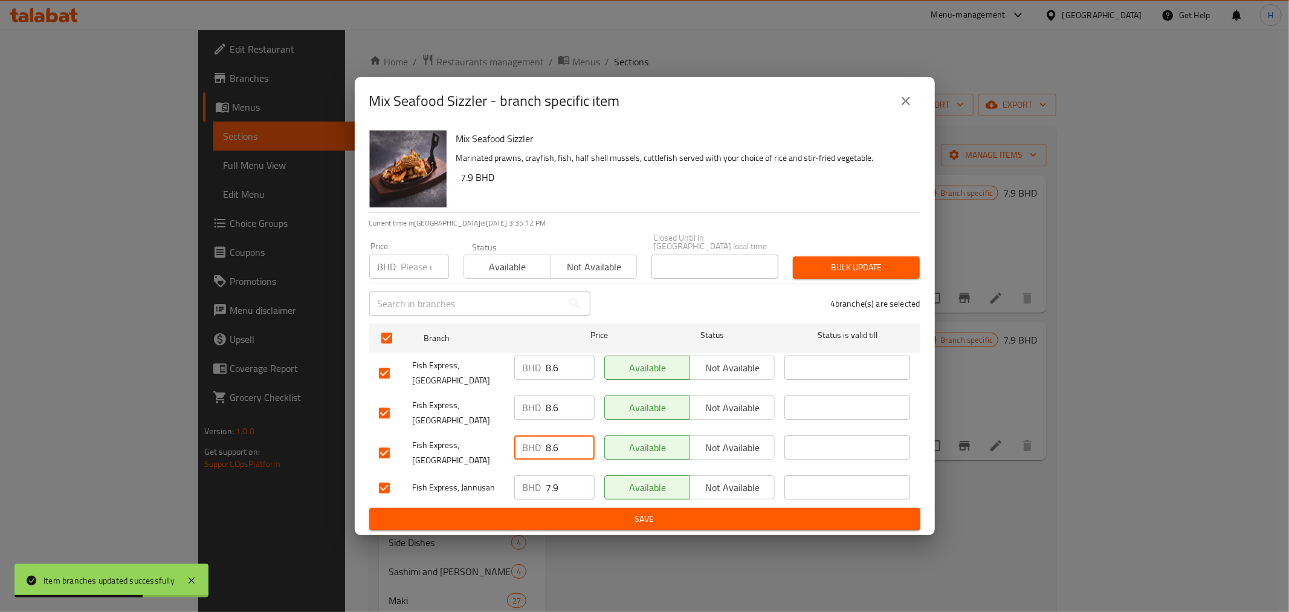
type input "8.6"
drag, startPoint x: 561, startPoint y: 472, endPoint x: 485, endPoint y: 469, distance: 75.6
click at [484, 470] on div "Fish Express, Jannusan BHD 7.9 ​ Available Not available ​" at bounding box center [645, 487] width 542 height 35
paste input "8.6"
type input "8.6"
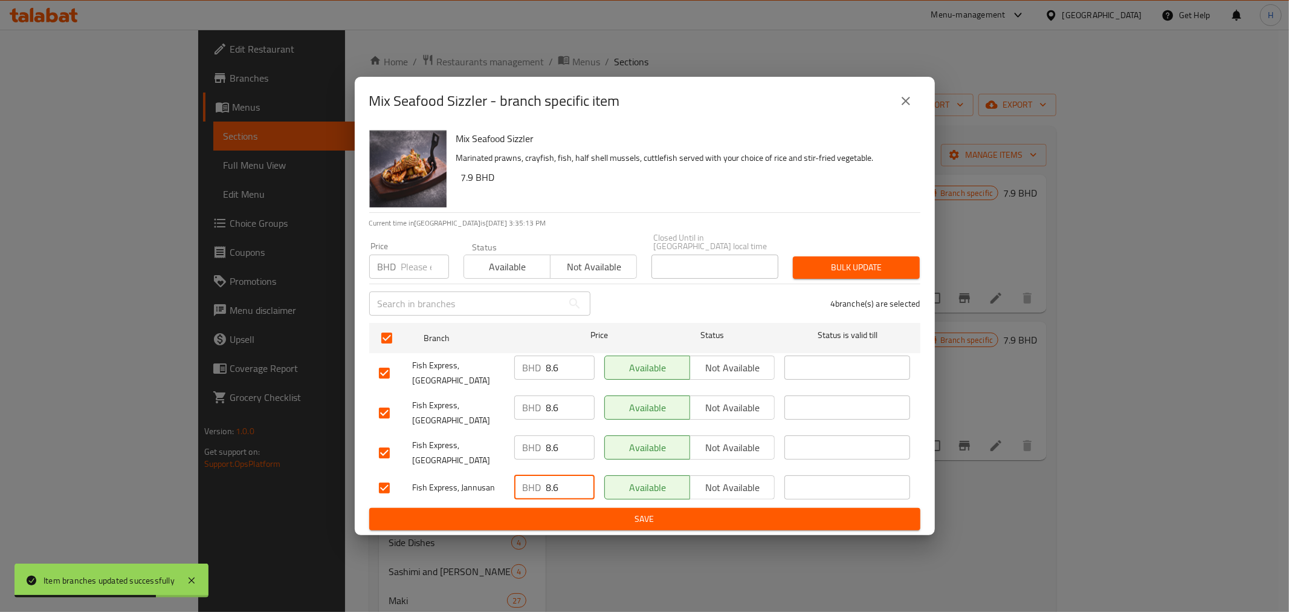
click at [560, 511] on span "Save" at bounding box center [645, 518] width 532 height 15
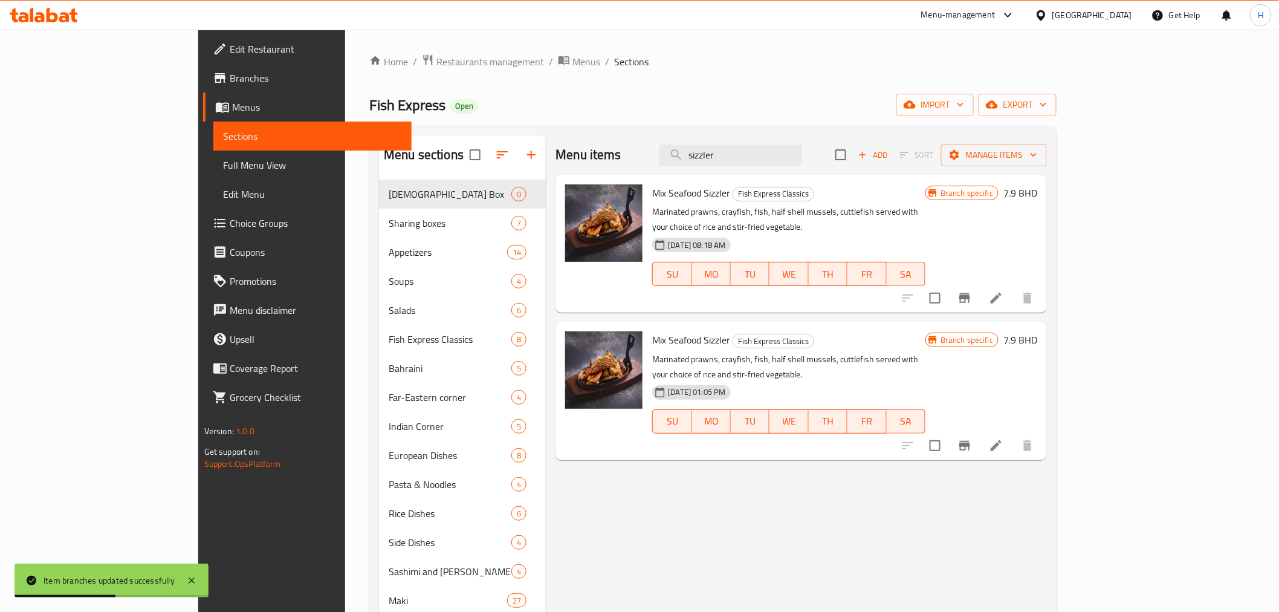
click at [652, 189] on span "Mix Seafood Sizzler" at bounding box center [691, 193] width 78 height 18
copy h6 "Mix Seafood Sizzler"
